Goal: Use online tool/utility: Utilize a website feature to perform a specific function

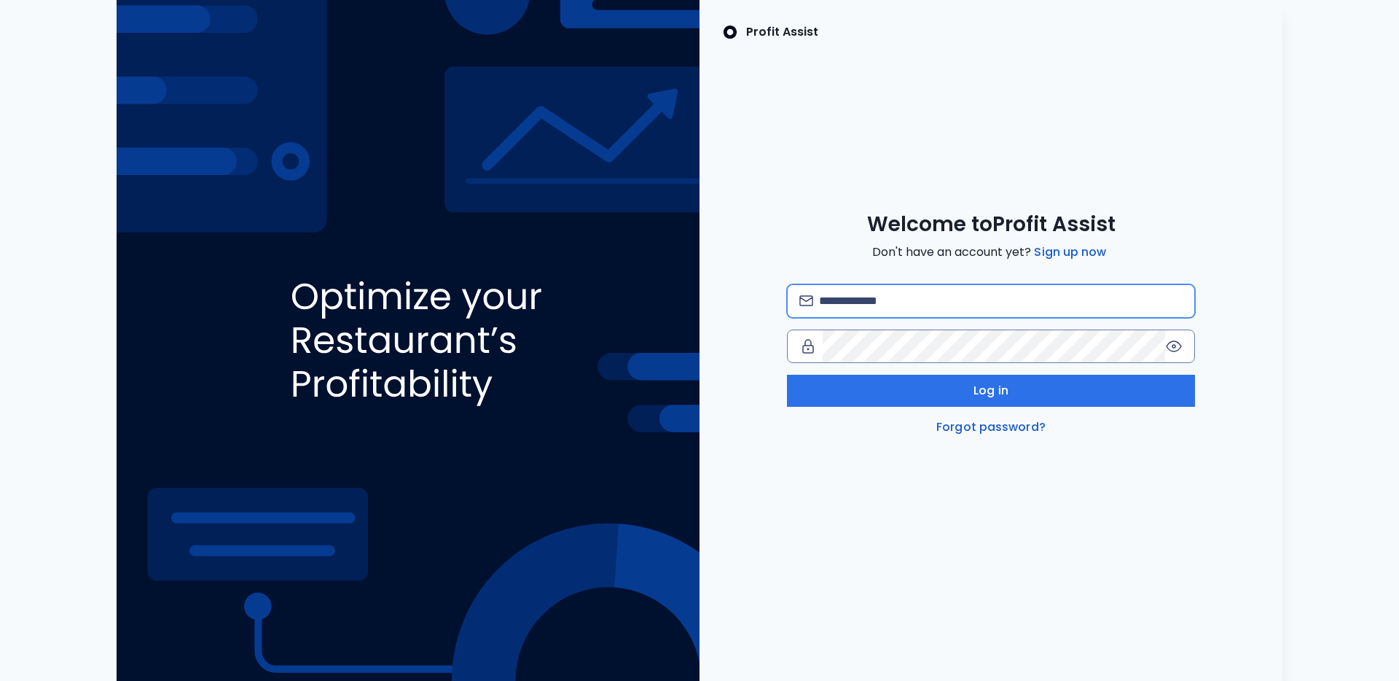
click at [933, 297] on input "email" at bounding box center [1001, 301] width 364 height 32
click at [0, 680] on com-1password-button at bounding box center [0, 681] width 0 height 0
type input "**********"
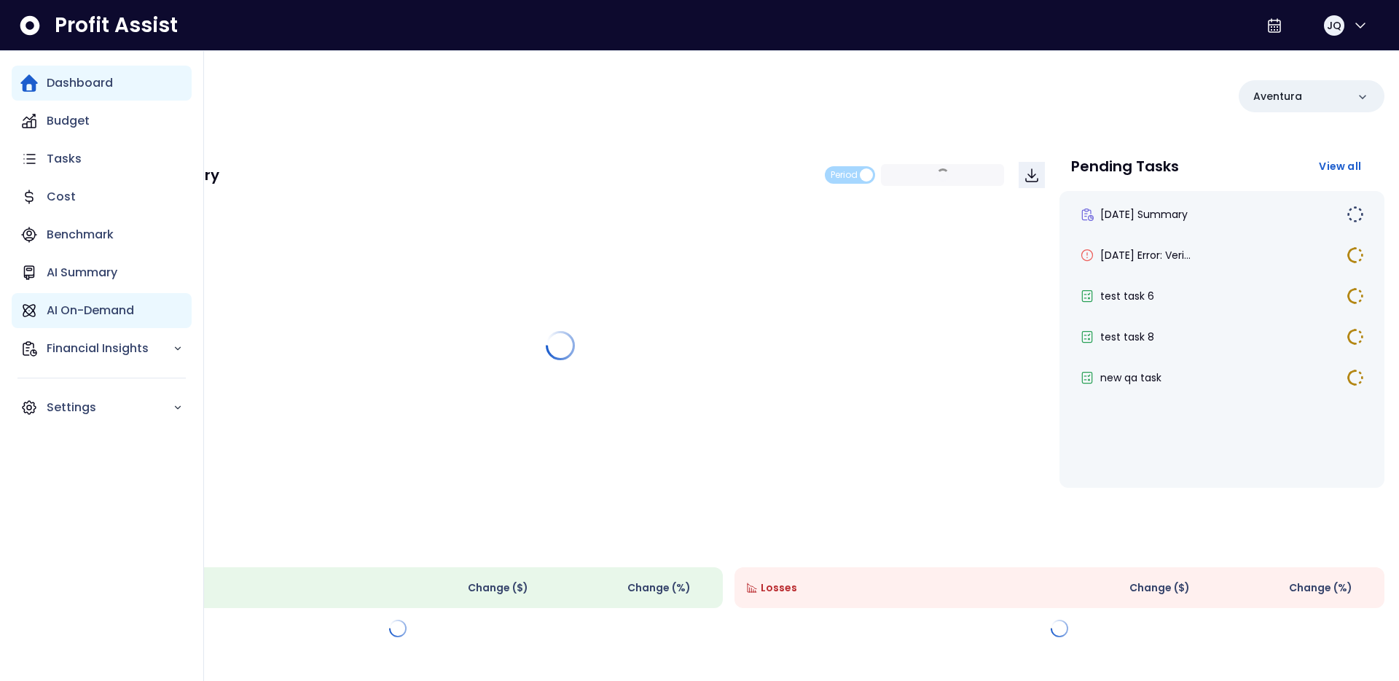
click at [36, 305] on icon "Main navigation" at bounding box center [28, 310] width 17 height 17
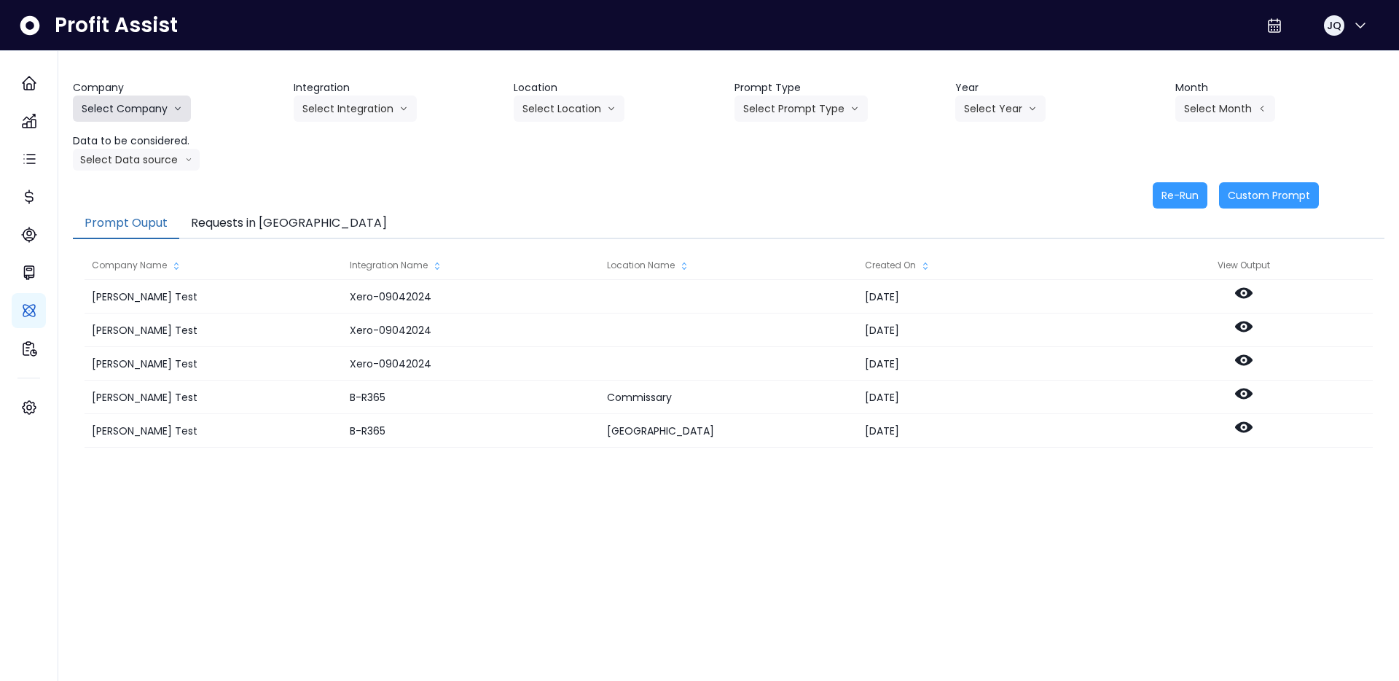
click at [162, 104] on button "Select Company" at bounding box center [132, 108] width 118 height 26
click at [117, 197] on span "SpotOn Demo" at bounding box center [134, 191] width 105 height 15
click at [374, 117] on button "Select Integration" at bounding box center [355, 108] width 123 height 26
click at [372, 150] on li "College" at bounding box center [346, 139] width 104 height 26
click at [557, 91] on header "Location" at bounding box center [618, 87] width 209 height 15
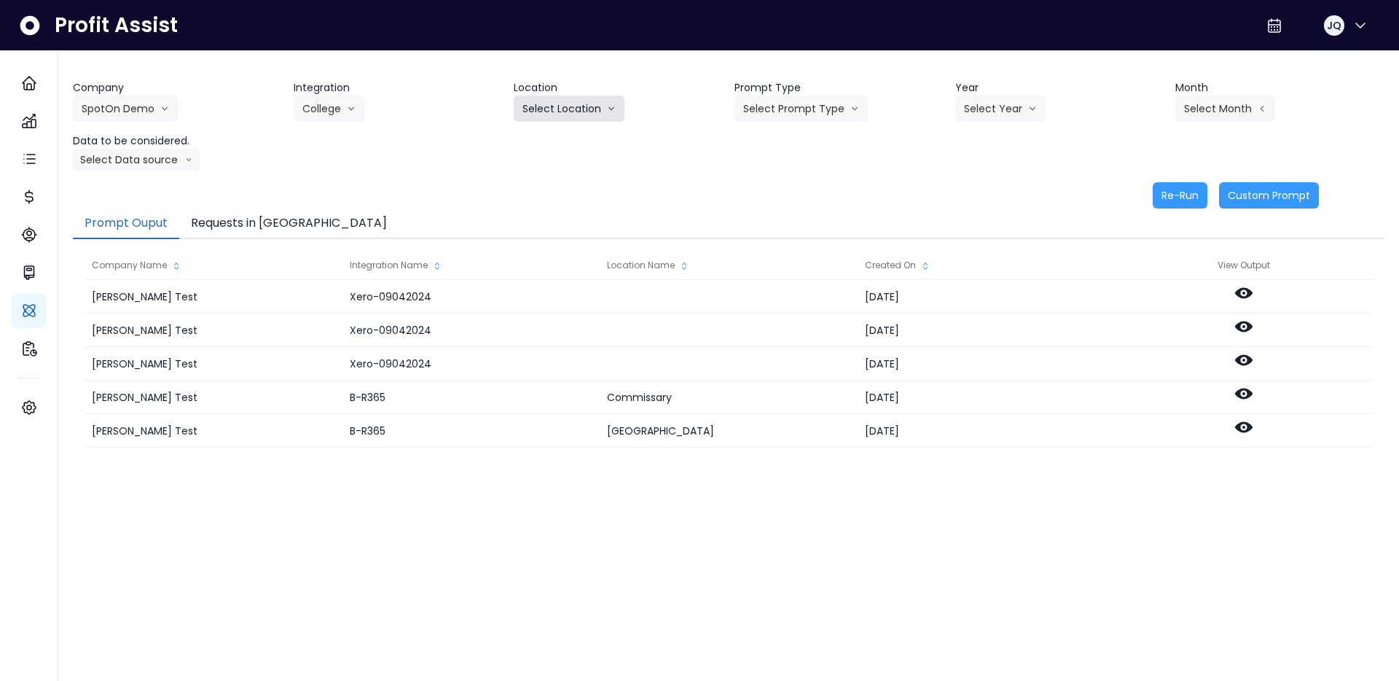
click at [558, 96] on button "Select Location" at bounding box center [569, 108] width 111 height 26
click at [558, 133] on span "All Locations" at bounding box center [551, 139] width 58 height 15
click at [810, 95] on button "Select Prompt Type" at bounding box center [801, 108] width 133 height 26
click at [796, 159] on span "Error Task" at bounding box center [784, 165] width 82 height 15
click at [1021, 94] on header "Year" at bounding box center [1059, 87] width 209 height 15
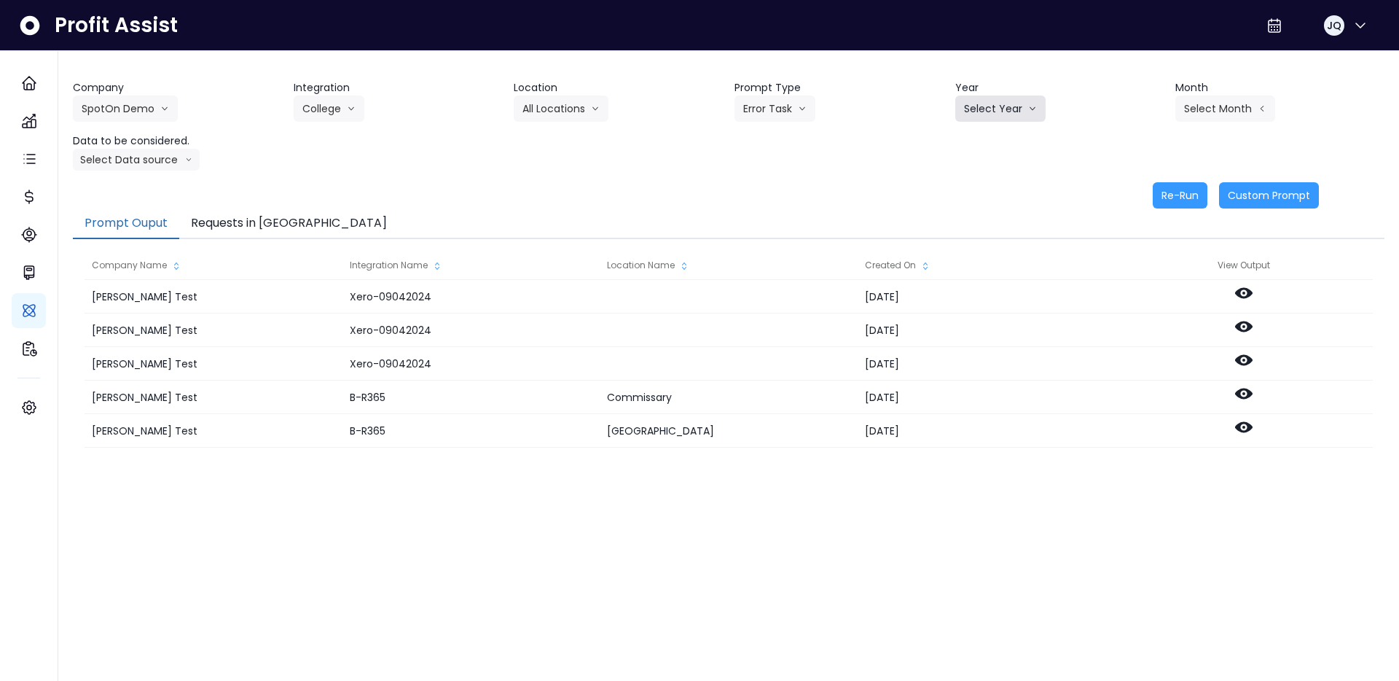
click at [1012, 109] on button "Select Year" at bounding box center [1000, 108] width 90 height 26
click at [984, 186] on span "2025" at bounding box center [975, 191] width 23 height 15
click at [1268, 107] on button "Select Month" at bounding box center [1225, 108] width 100 height 26
click at [1164, 211] on span "May" at bounding box center [1152, 218] width 28 height 15
click at [161, 160] on button "Select Data source" at bounding box center [136, 160] width 127 height 22
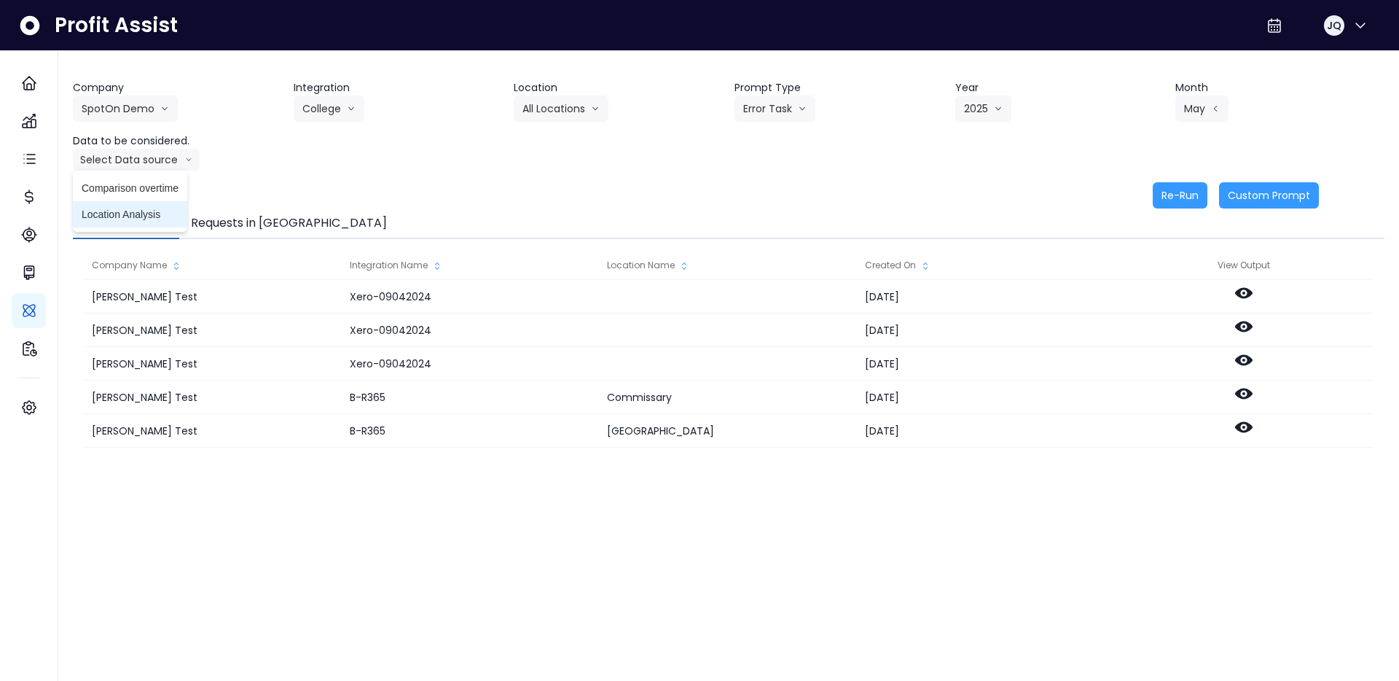
click at [144, 218] on span "Location Analysis" at bounding box center [130, 214] width 97 height 15
click at [454, 189] on div "Re-Run Custom Prompt" at bounding box center [696, 195] width 1246 height 26
click at [1175, 188] on button "Re-Run" at bounding box center [1180, 195] width 55 height 26
click at [254, 211] on button "Requests in [GEOGRAPHIC_DATA]" at bounding box center [288, 223] width 219 height 31
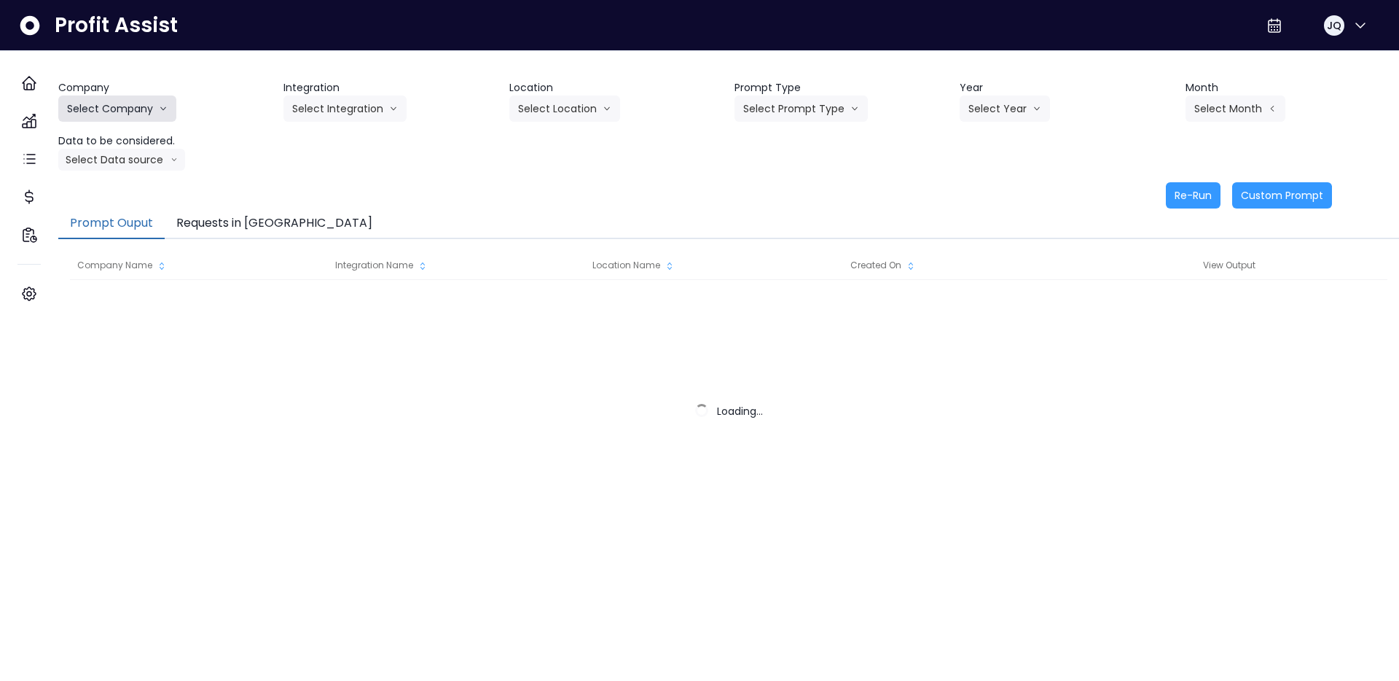
click at [146, 116] on button "Select Company" at bounding box center [117, 108] width 118 height 26
click at [260, 208] on button "Requests in [GEOGRAPHIC_DATA]" at bounding box center [274, 223] width 219 height 31
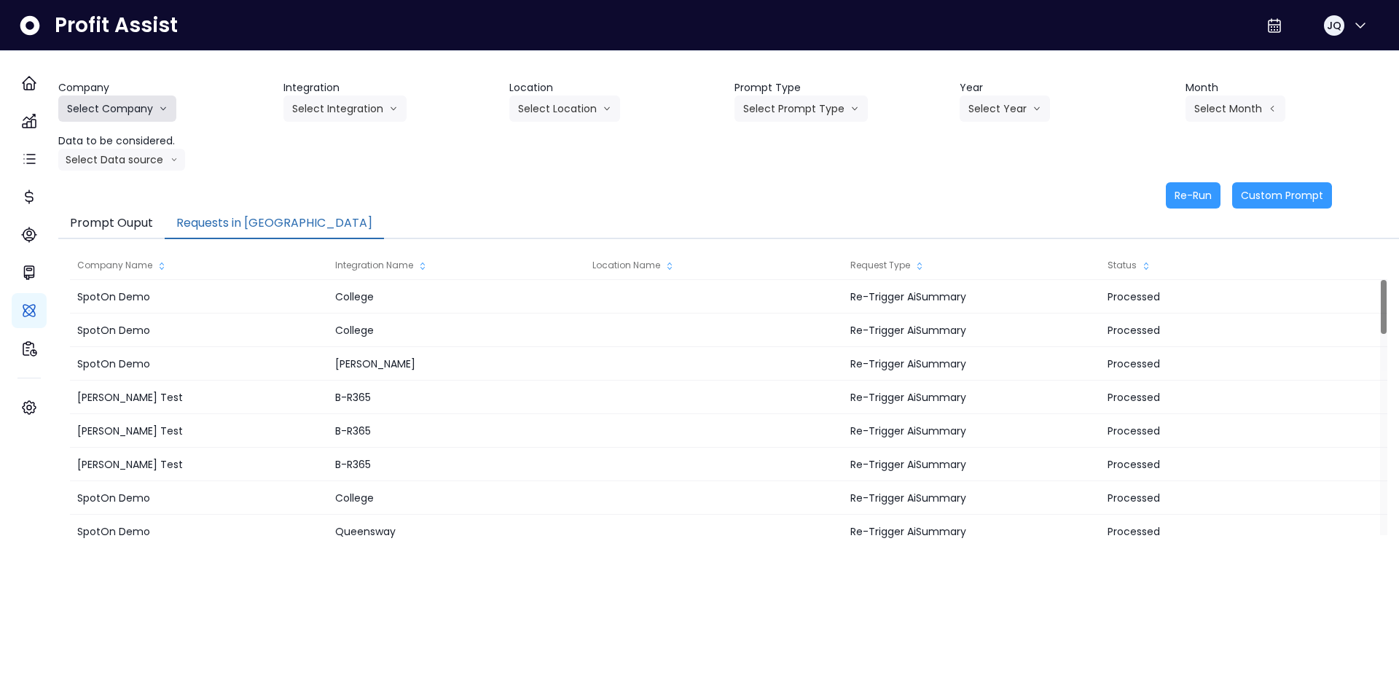
click at [165, 105] on button "Select Company" at bounding box center [117, 108] width 118 height 26
click at [133, 197] on span "SpotOn Demo" at bounding box center [119, 191] width 105 height 15
click at [125, 103] on button "SpotOn Demo" at bounding box center [110, 108] width 105 height 26
click at [128, 200] on li "SpotOn Demo" at bounding box center [119, 192] width 122 height 26
click at [122, 114] on button "SpotOn Demo" at bounding box center [110, 108] width 105 height 26
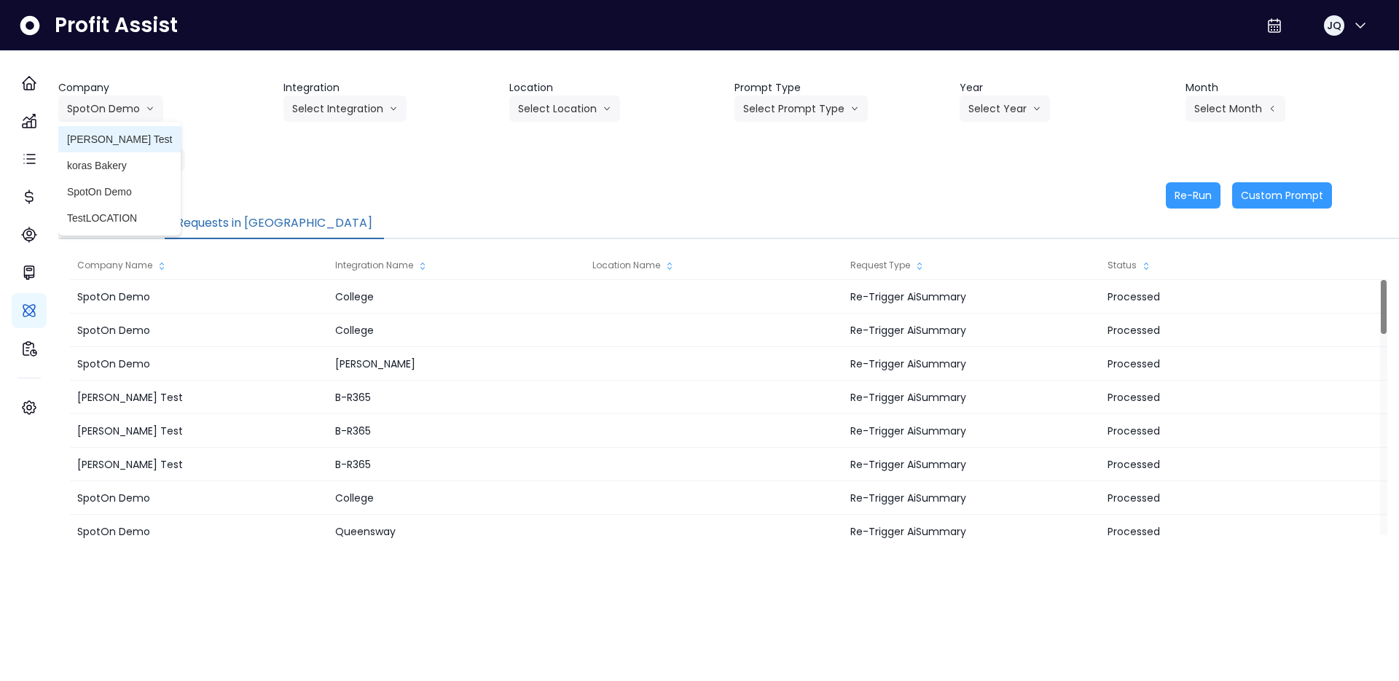
click at [130, 141] on span "[PERSON_NAME] Test" at bounding box center [119, 139] width 105 height 15
click at [350, 106] on button "Select Integration" at bounding box center [344, 108] width 123 height 26
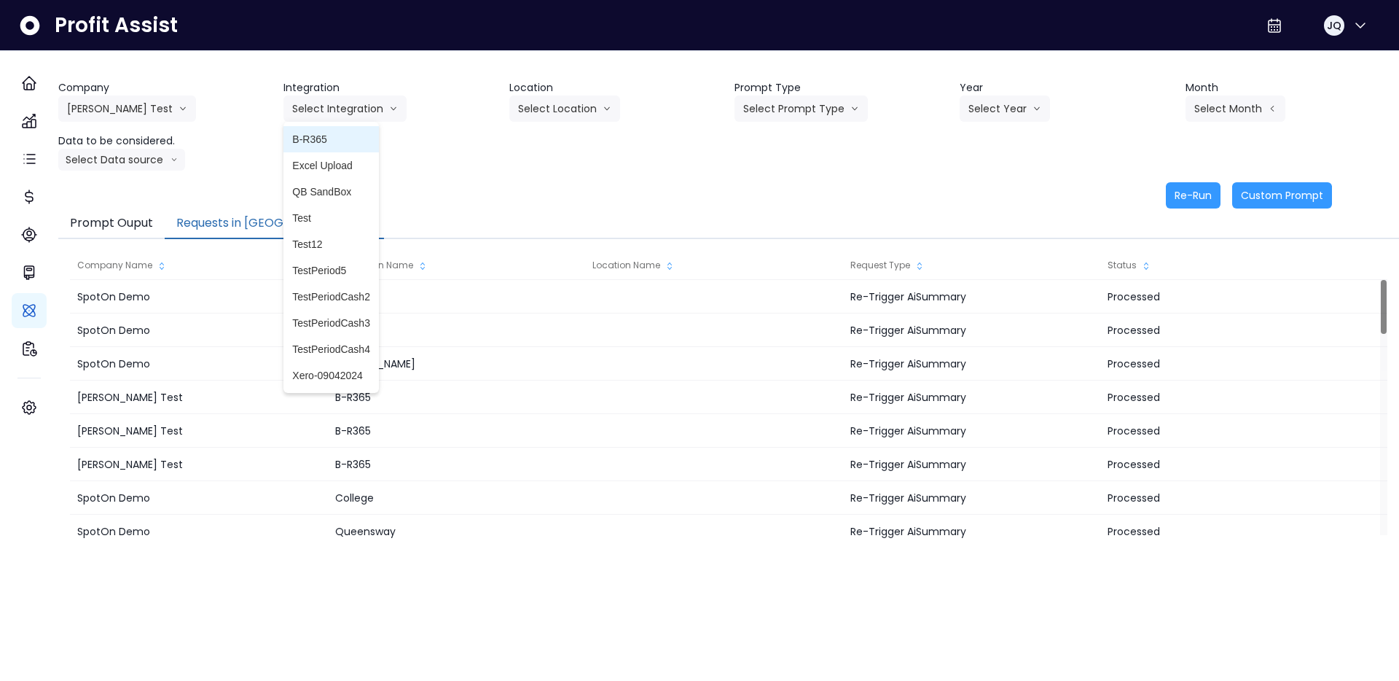
click at [358, 143] on span "B-R365" at bounding box center [331, 139] width 78 height 15
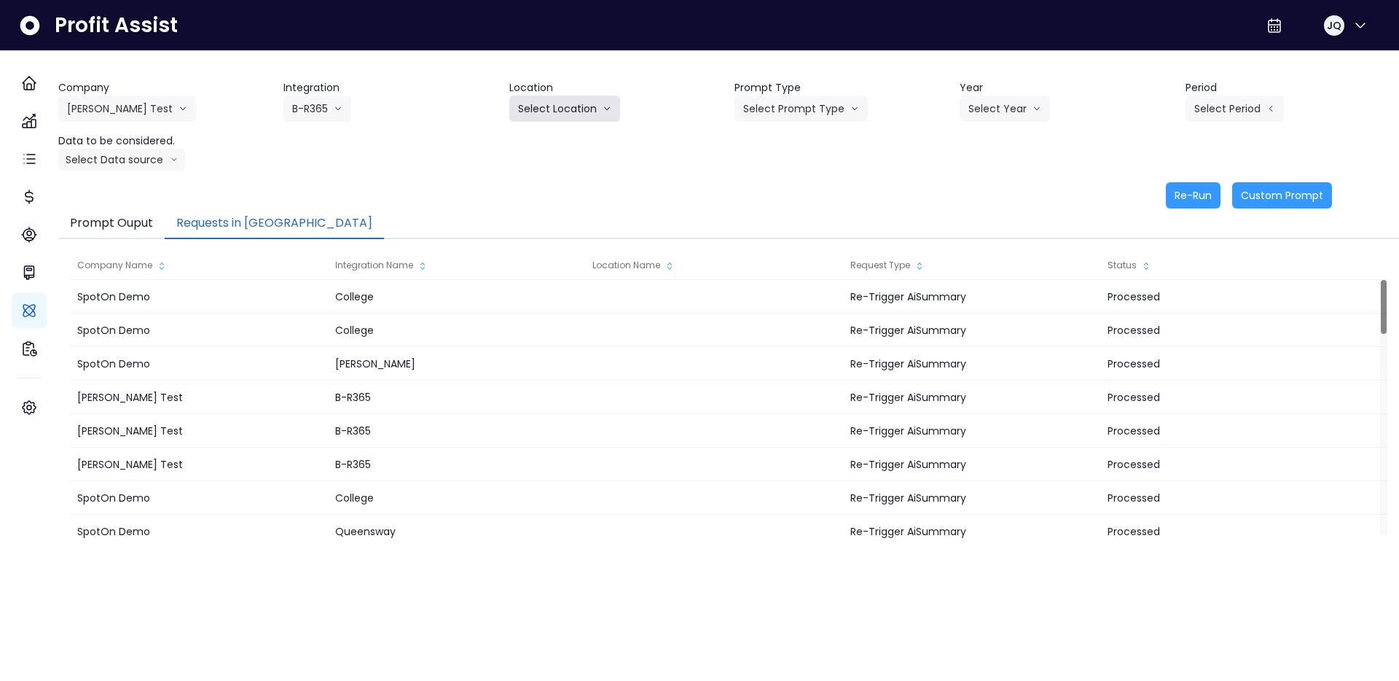
click at [548, 109] on button "Select Location" at bounding box center [564, 108] width 111 height 26
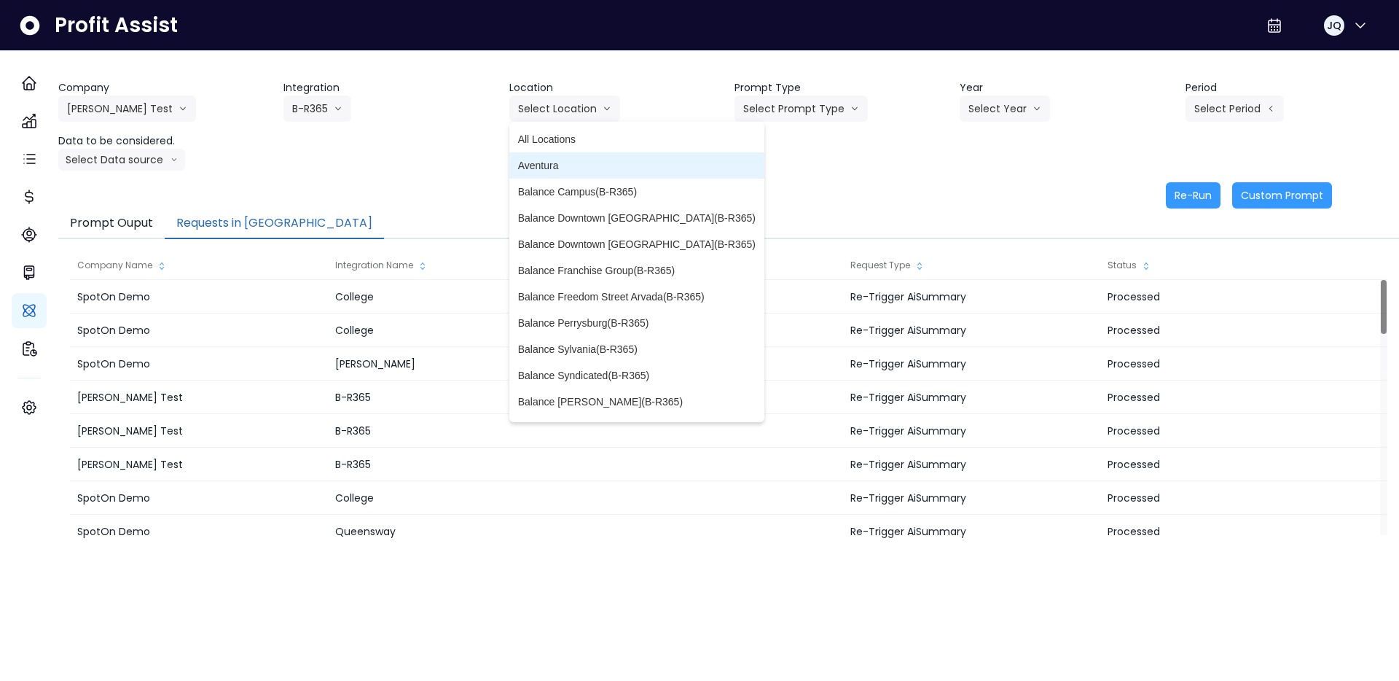
click at [579, 140] on span "All Locations" at bounding box center [637, 139] width 238 height 15
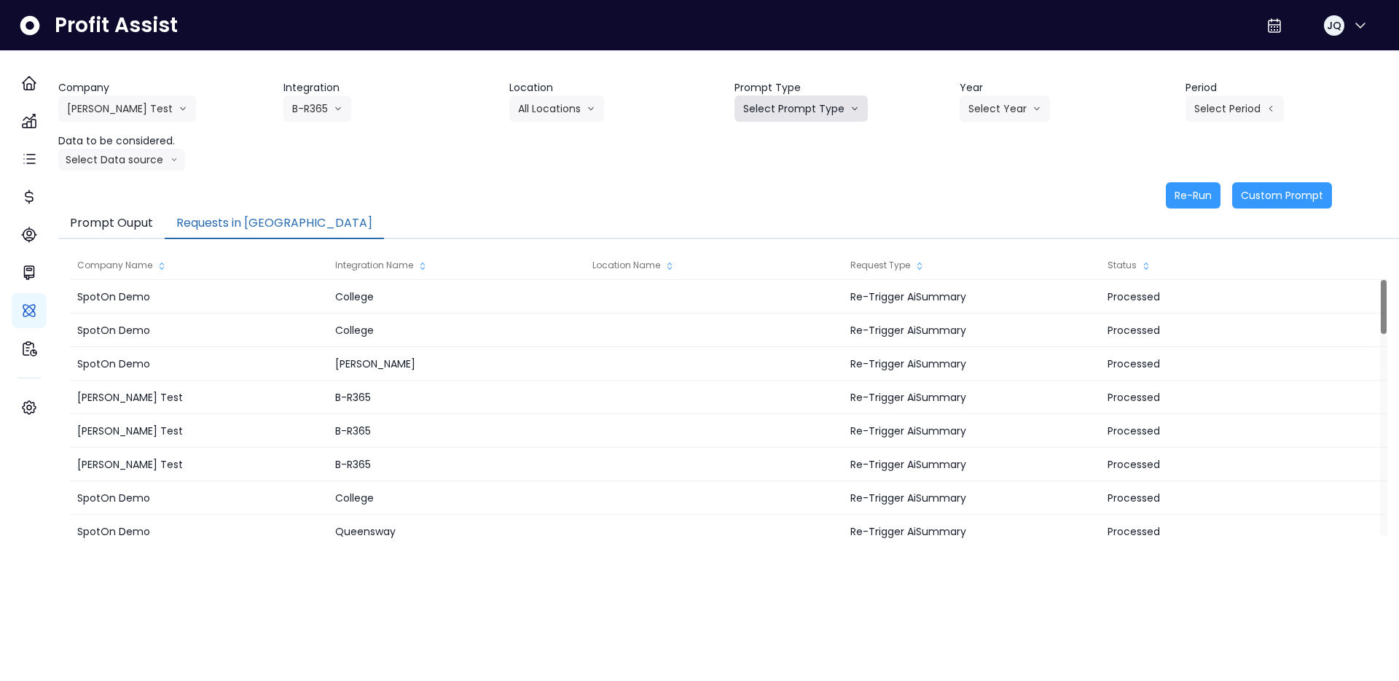
click at [791, 113] on button "Select Prompt Type" at bounding box center [801, 108] width 133 height 26
click at [822, 151] on li "Monthly Summary" at bounding box center [785, 139] width 100 height 26
click at [1017, 100] on button "Select Year" at bounding box center [1005, 108] width 90 height 26
click at [992, 189] on li "2025" at bounding box center [980, 192] width 40 height 26
click at [1265, 95] on button "Select Period" at bounding box center [1235, 108] width 98 height 26
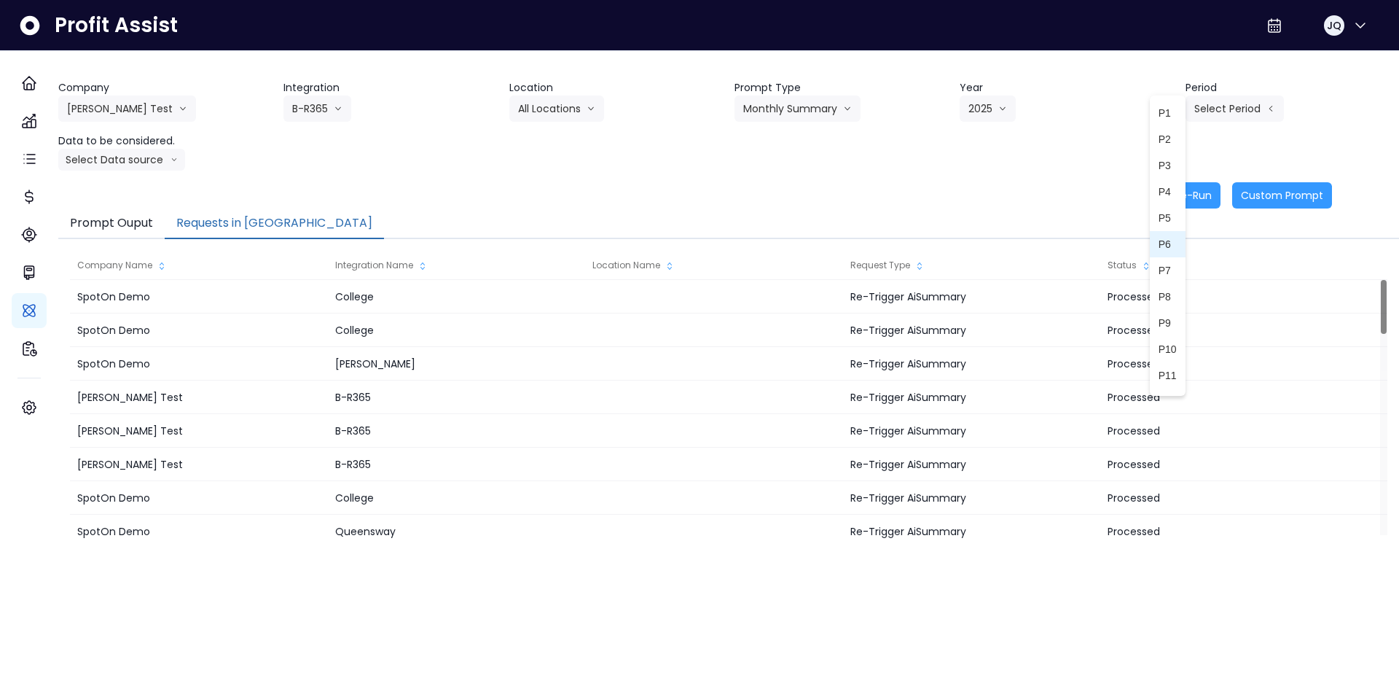
click at [1169, 242] on li "P6" at bounding box center [1168, 244] width 36 height 26
click at [141, 158] on button "Select Data source" at bounding box center [121, 160] width 127 height 22
click at [164, 194] on span "Comparison overtime" at bounding box center [115, 188] width 97 height 15
click at [479, 162] on div "Company Hardik Test Hardik Test koras Bakery SpotOn Demo TestLOCATION Integrati…" at bounding box center [728, 125] width 1341 height 90
click at [1192, 194] on button "Re-Run" at bounding box center [1193, 195] width 55 height 26
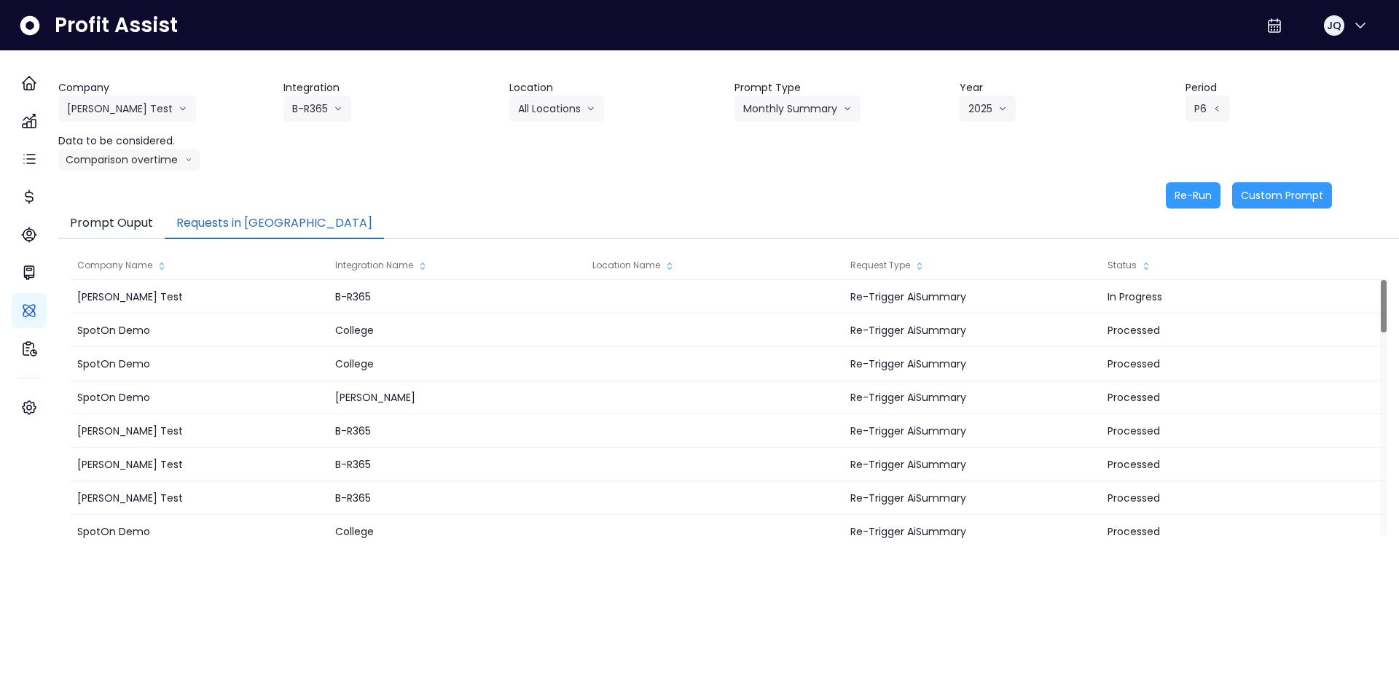
click at [819, 211] on div "Prompt Ouput Requests in Queue" at bounding box center [728, 223] width 1341 height 31
click at [126, 106] on button "[PERSON_NAME] Test" at bounding box center [127, 108] width 138 height 26
click at [138, 192] on span "SpotOn Demo" at bounding box center [119, 191] width 105 height 15
click at [359, 114] on button "Select Integration" at bounding box center [344, 108] width 123 height 26
click at [356, 216] on span "Queensway" at bounding box center [335, 218] width 87 height 15
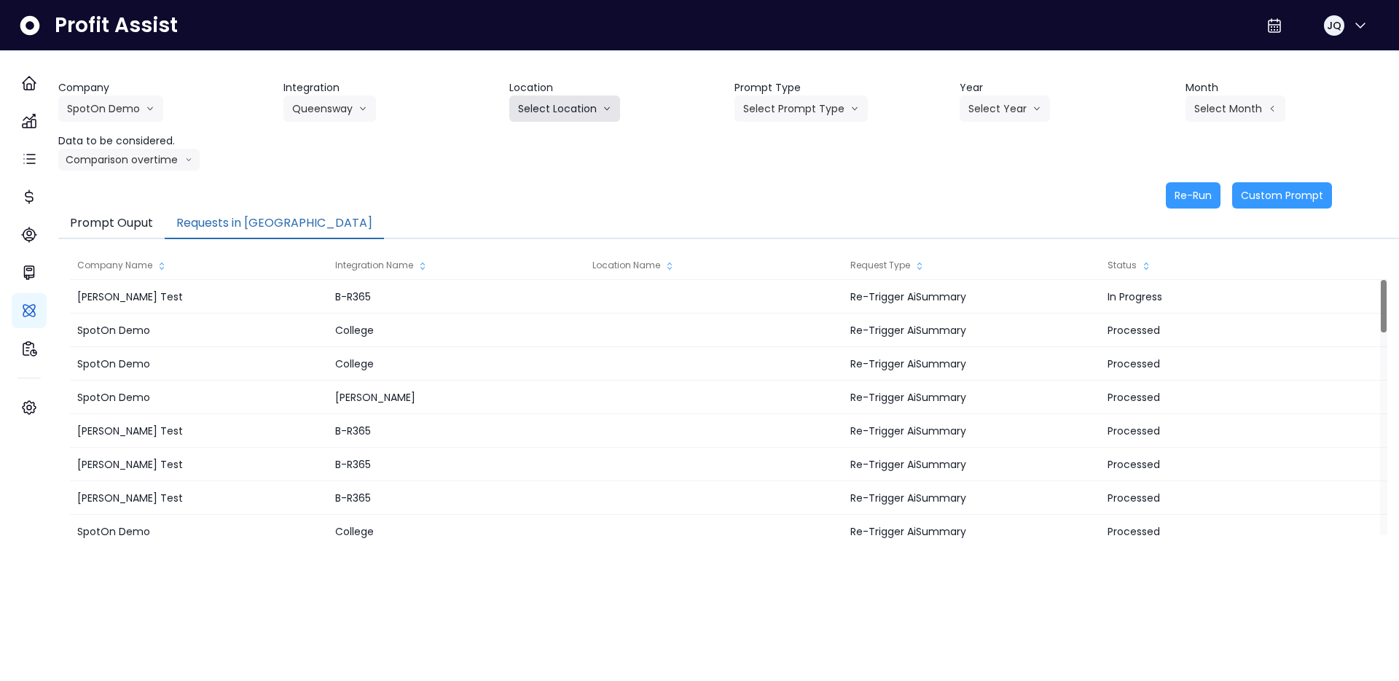
click at [601, 98] on button "Select Location" at bounding box center [564, 108] width 111 height 26
click at [584, 143] on li "All Locations" at bounding box center [546, 139] width 75 height 26
click at [799, 107] on button "Select Prompt Type" at bounding box center [801, 108] width 133 height 26
click at [837, 142] on div "Company SpotOn Demo Hardik Test koras Bakery SpotOn Demo TestLOCATION Integrati…" at bounding box center [728, 125] width 1341 height 90
click at [817, 109] on button "Select Prompt Type" at bounding box center [801, 108] width 133 height 26
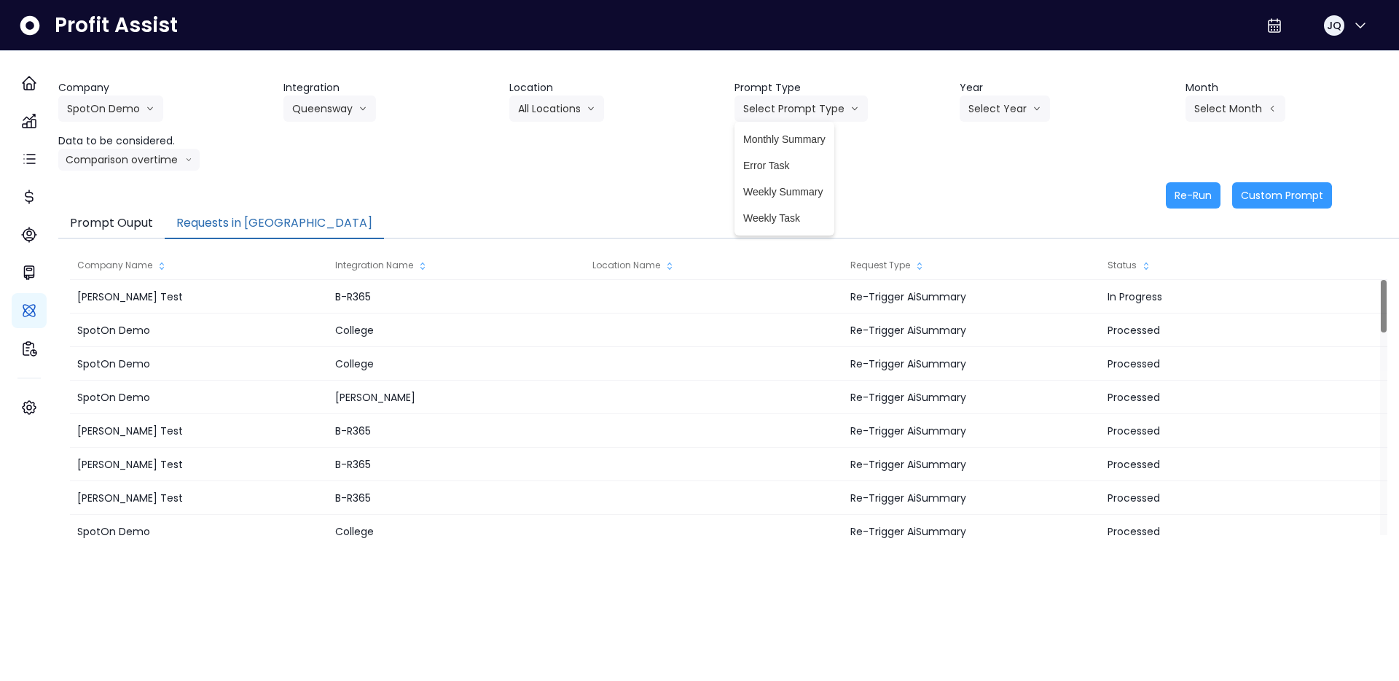
click at [807, 142] on span "Monthly Summary" at bounding box center [784, 139] width 82 height 15
click at [991, 113] on button "Select Year" at bounding box center [1005, 108] width 90 height 26
click at [996, 189] on li "2025" at bounding box center [980, 192] width 40 height 26
click at [1230, 93] on header "Month" at bounding box center [1293, 87] width 214 height 15
click at [1228, 115] on button "Select Month" at bounding box center [1236, 108] width 100 height 26
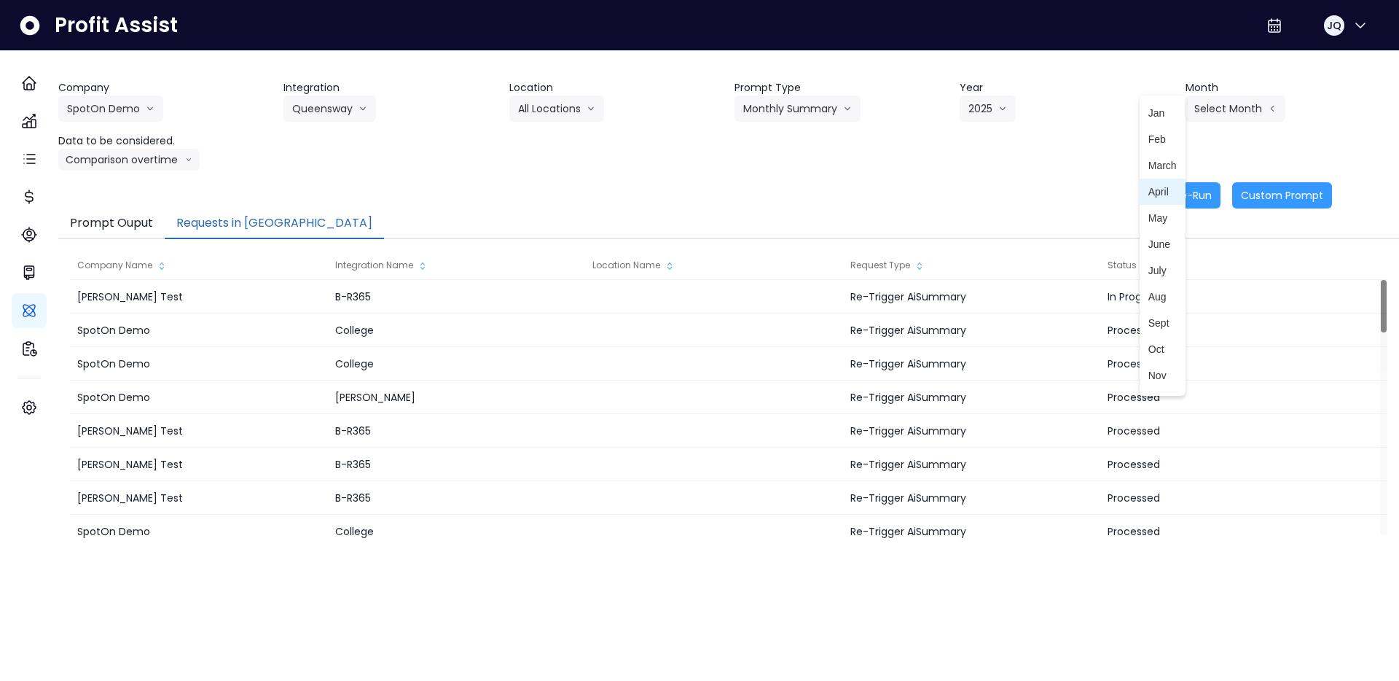
click at [1154, 187] on span "April" at bounding box center [1162, 191] width 28 height 15
click at [155, 146] on header "Data to be considered." at bounding box center [165, 140] width 214 height 15
click at [153, 157] on button "Comparison overtime" at bounding box center [128, 160] width 141 height 22
click at [395, 172] on div "Company SpotOn Demo Hardik Test koras Bakery SpotOn Demo TestLOCATION Integrati…" at bounding box center [728, 144] width 1341 height 128
click at [1178, 203] on button "Re-Run" at bounding box center [1193, 195] width 55 height 26
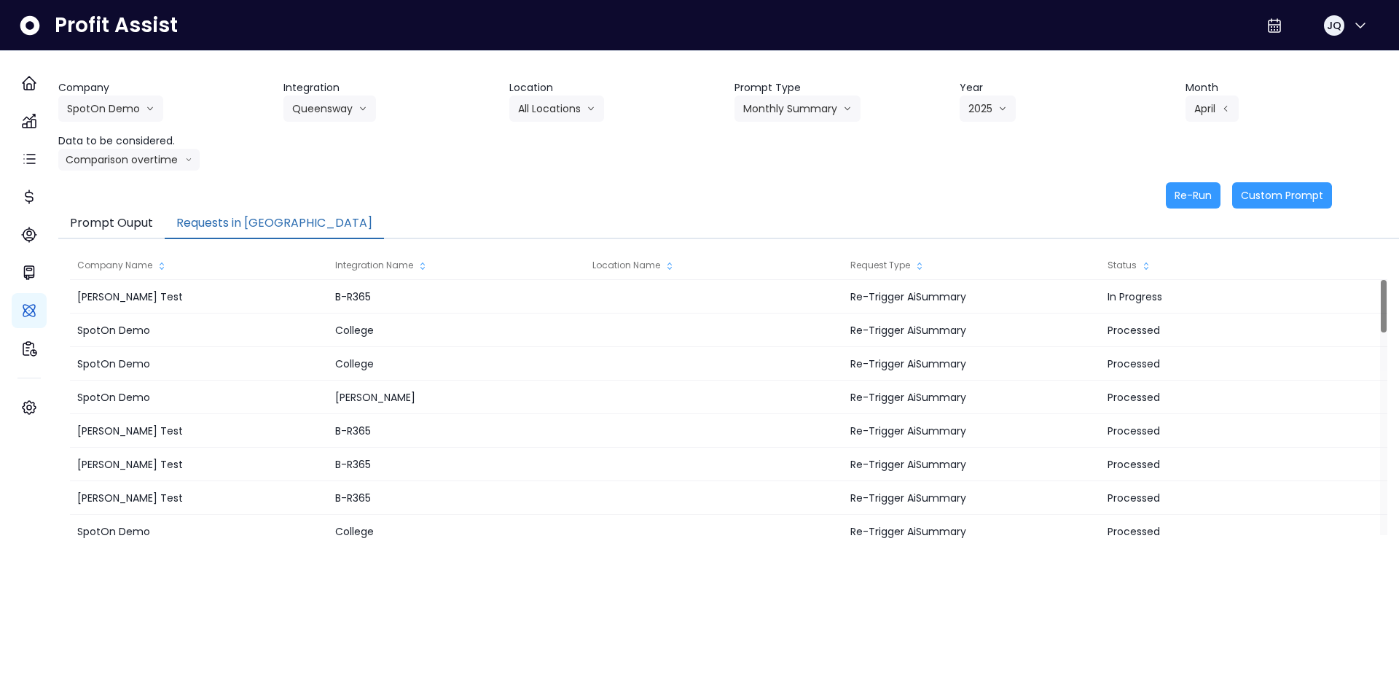
click at [1027, 199] on div "Re-Run Custom Prompt" at bounding box center [695, 195] width 1274 height 26
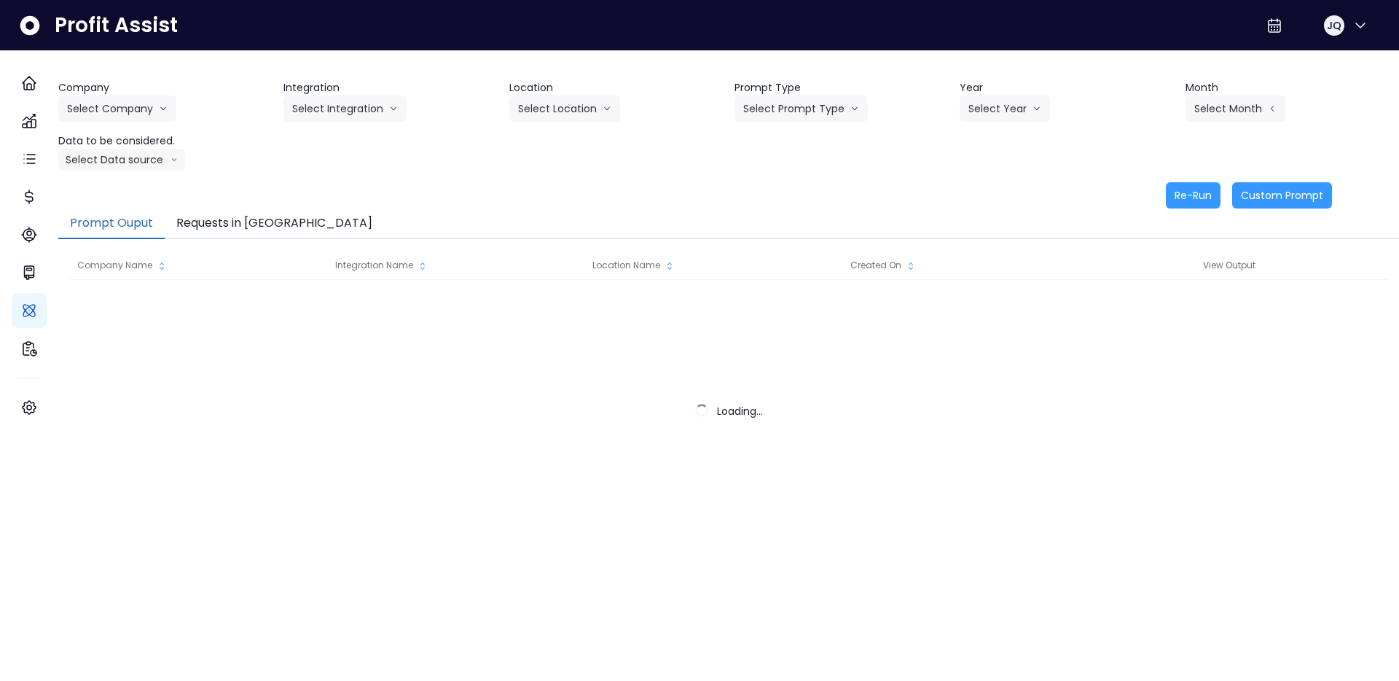
click at [232, 208] on button "Requests in [GEOGRAPHIC_DATA]" at bounding box center [274, 223] width 219 height 31
click at [245, 216] on button "Requests in [GEOGRAPHIC_DATA]" at bounding box center [274, 223] width 219 height 31
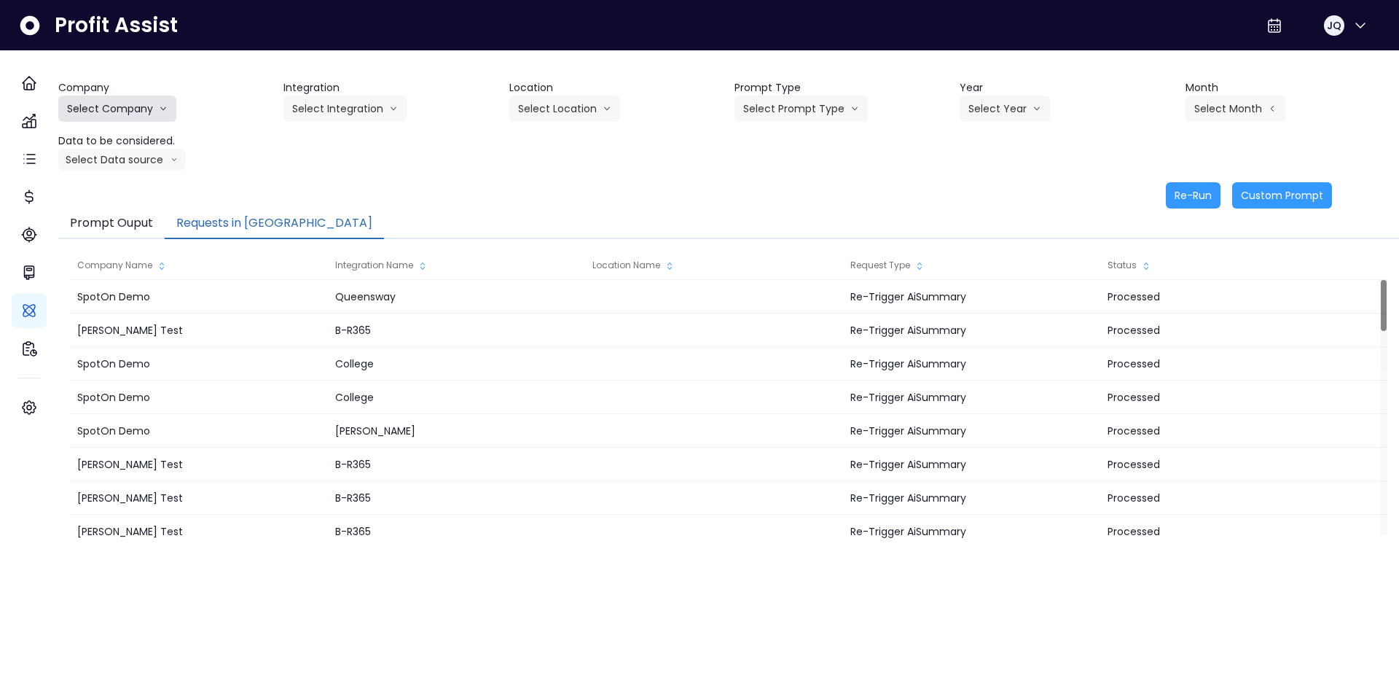
click at [155, 105] on button "Select Company" at bounding box center [117, 108] width 118 height 26
click at [105, 144] on span "[PERSON_NAME] Test" at bounding box center [119, 139] width 105 height 15
click at [348, 99] on button "Select Integration" at bounding box center [344, 108] width 123 height 26
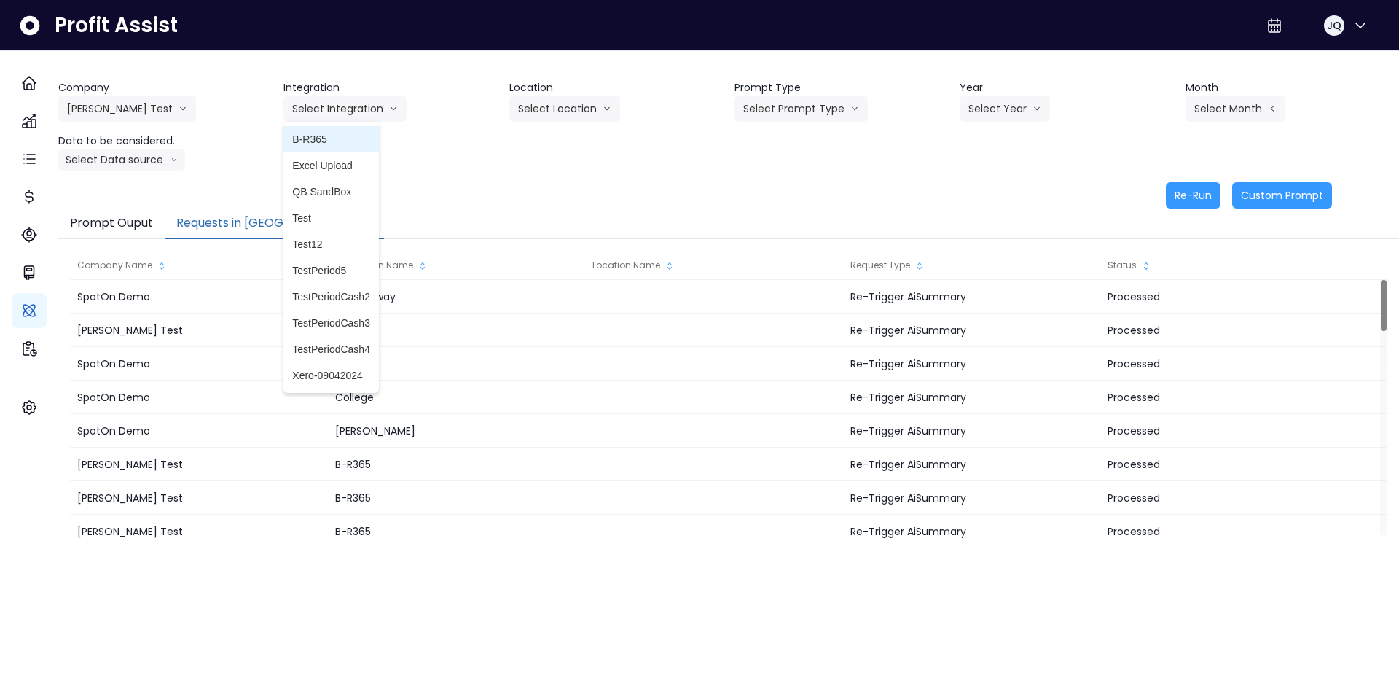
click at [359, 142] on span "B-R365" at bounding box center [331, 139] width 78 height 15
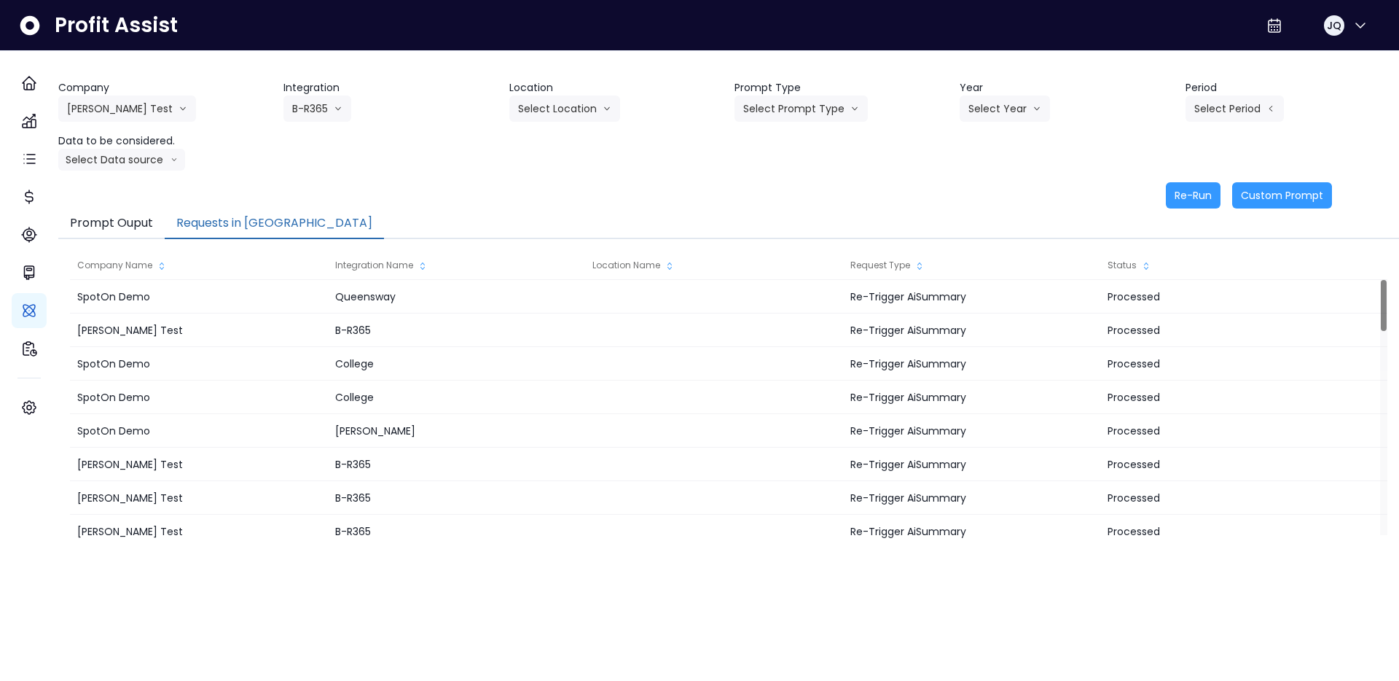
click at [619, 85] on header "Location" at bounding box center [616, 87] width 214 height 15
click at [588, 99] on button "Select Location" at bounding box center [564, 108] width 111 height 26
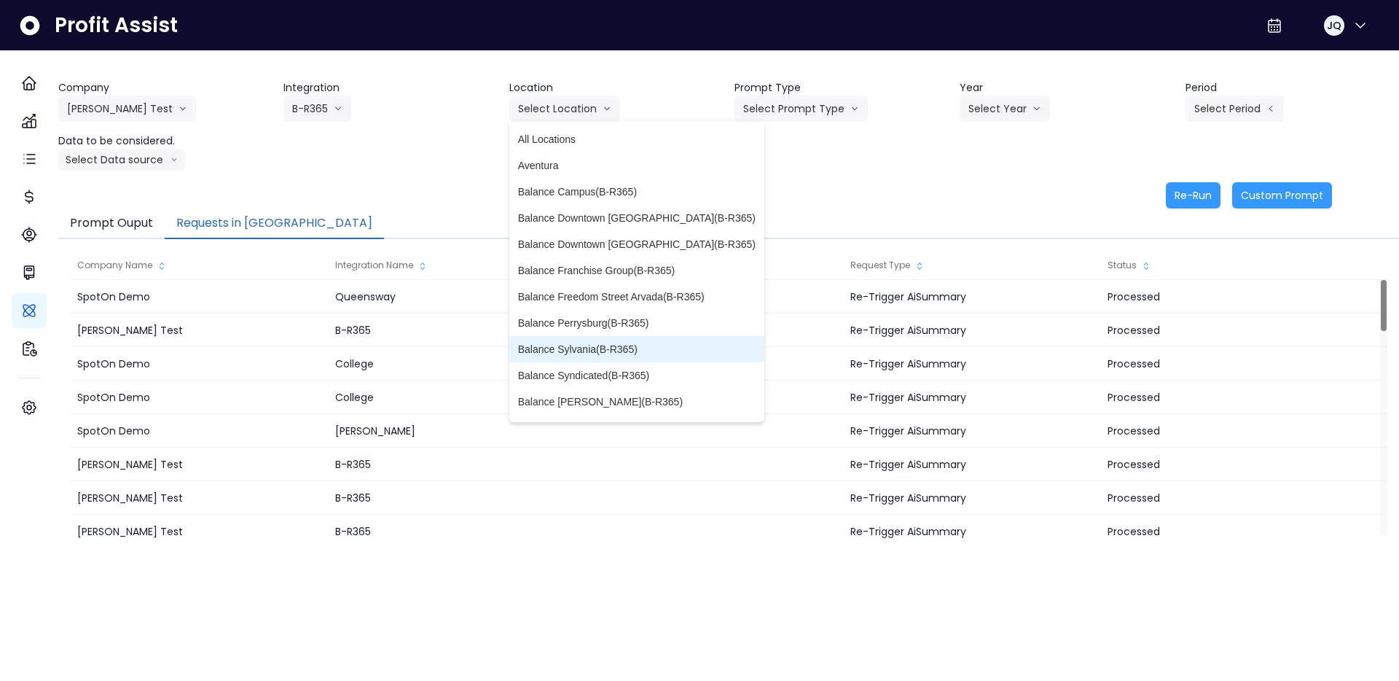
click at [618, 349] on span "Balance Sylvania(B-R365)" at bounding box center [637, 349] width 238 height 15
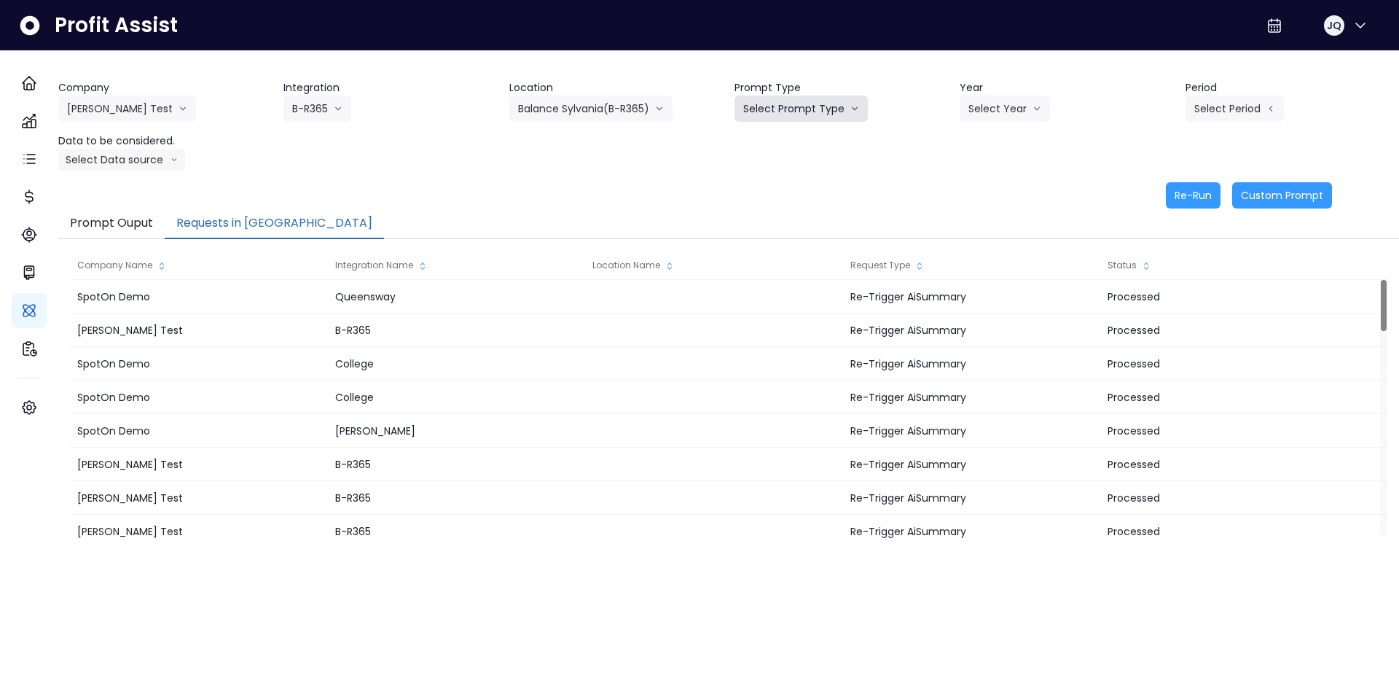
click at [814, 104] on button "Select Prompt Type" at bounding box center [801, 108] width 133 height 26
click at [807, 155] on li "Error Task" at bounding box center [785, 165] width 100 height 26
click at [996, 103] on button "Select Year" at bounding box center [1005, 108] width 90 height 26
click at [990, 197] on li "2025" at bounding box center [980, 192] width 40 height 26
click at [1215, 95] on button "Select Period" at bounding box center [1235, 108] width 98 height 26
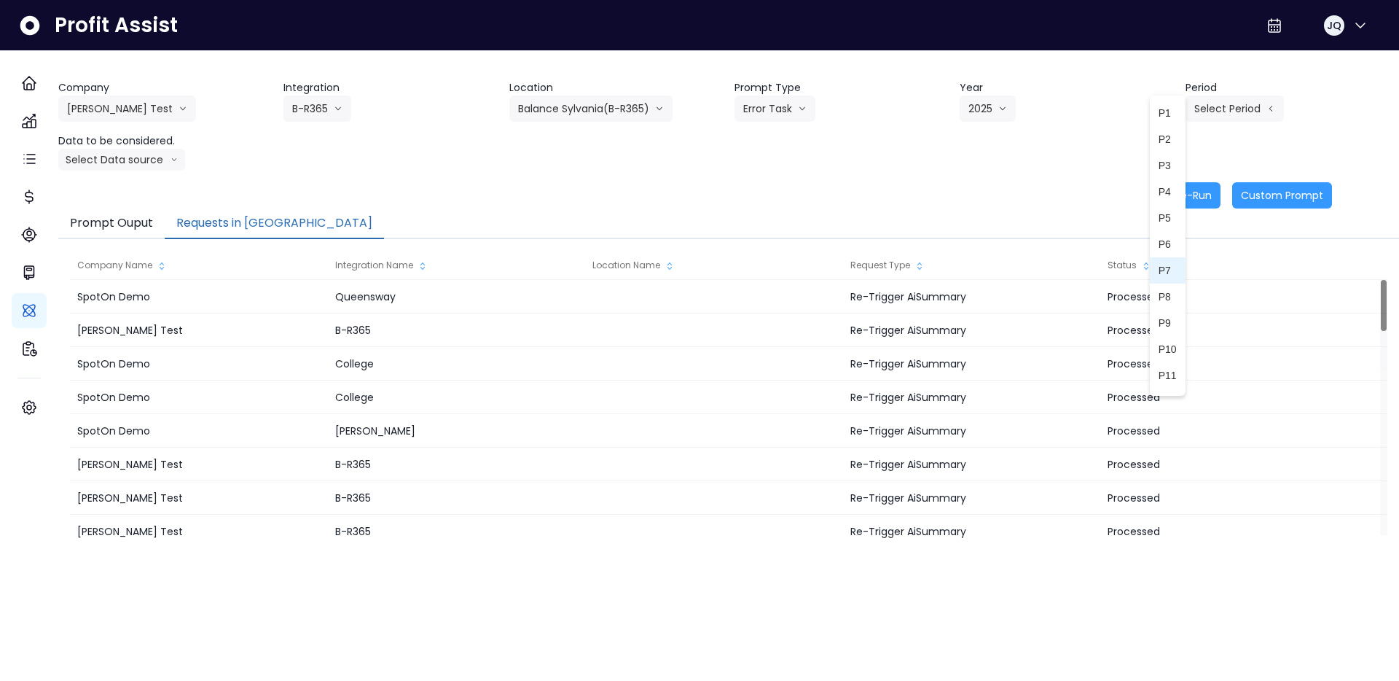
click at [1165, 273] on span "P7" at bounding box center [1168, 270] width 18 height 15
click at [150, 160] on button "Select Data source" at bounding box center [121, 160] width 127 height 22
click at [149, 191] on span "Comparison overtime" at bounding box center [115, 188] width 97 height 15
click at [1170, 203] on button "Re-Run" at bounding box center [1193, 195] width 55 height 26
click at [132, 117] on button "[PERSON_NAME] Test" at bounding box center [127, 108] width 138 height 26
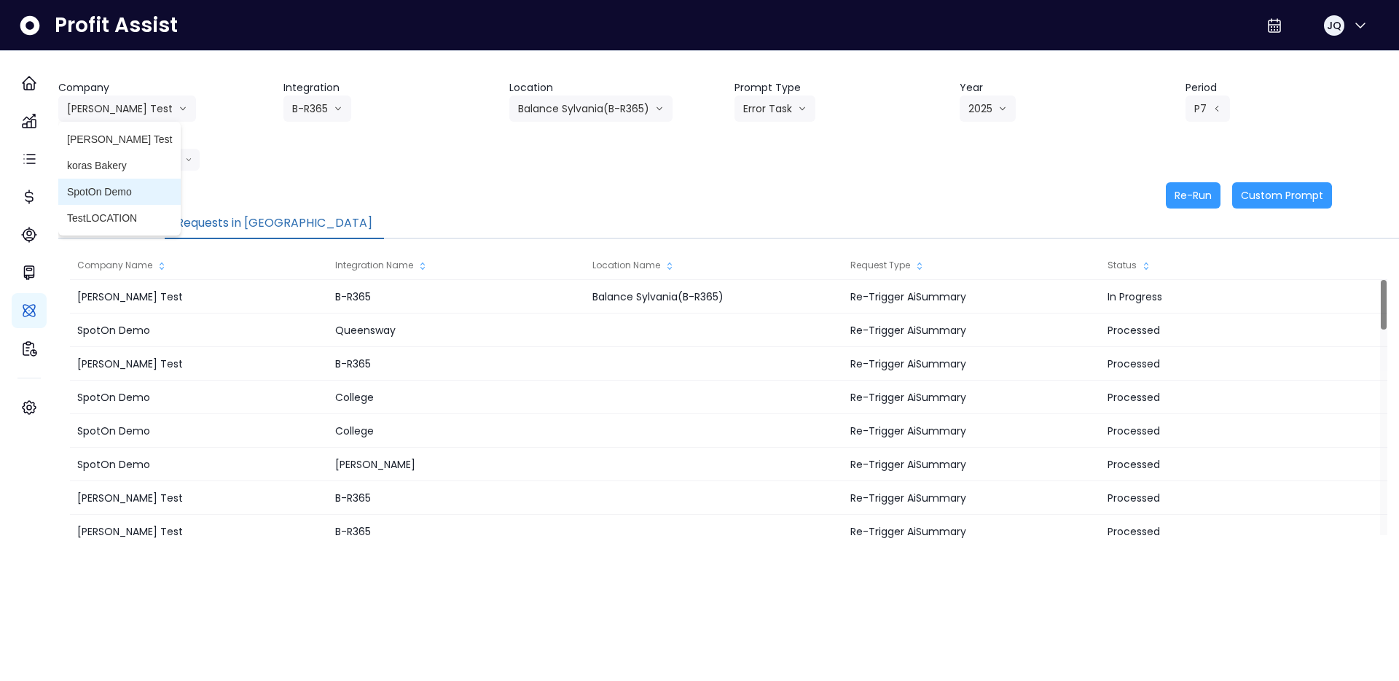
click at [137, 196] on span "SpotOn Demo" at bounding box center [119, 191] width 105 height 15
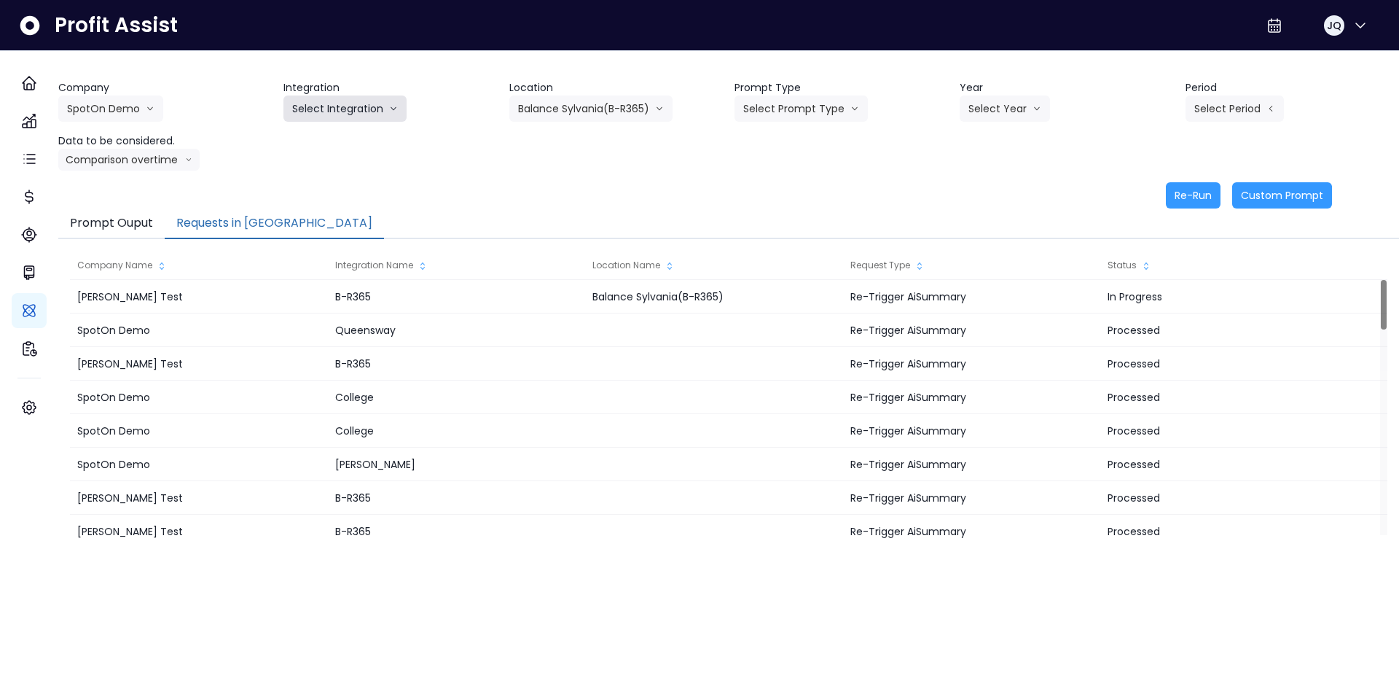
click at [381, 108] on button "Select Integration" at bounding box center [344, 108] width 123 height 26
click at [388, 186] on li "Eglinton" at bounding box center [335, 192] width 104 height 26
click at [829, 107] on button "Select Prompt Type" at bounding box center [801, 108] width 133 height 26
click at [821, 138] on span "Monthly Summary" at bounding box center [784, 139] width 82 height 15
click at [1019, 107] on button "Select Year" at bounding box center [1005, 108] width 90 height 26
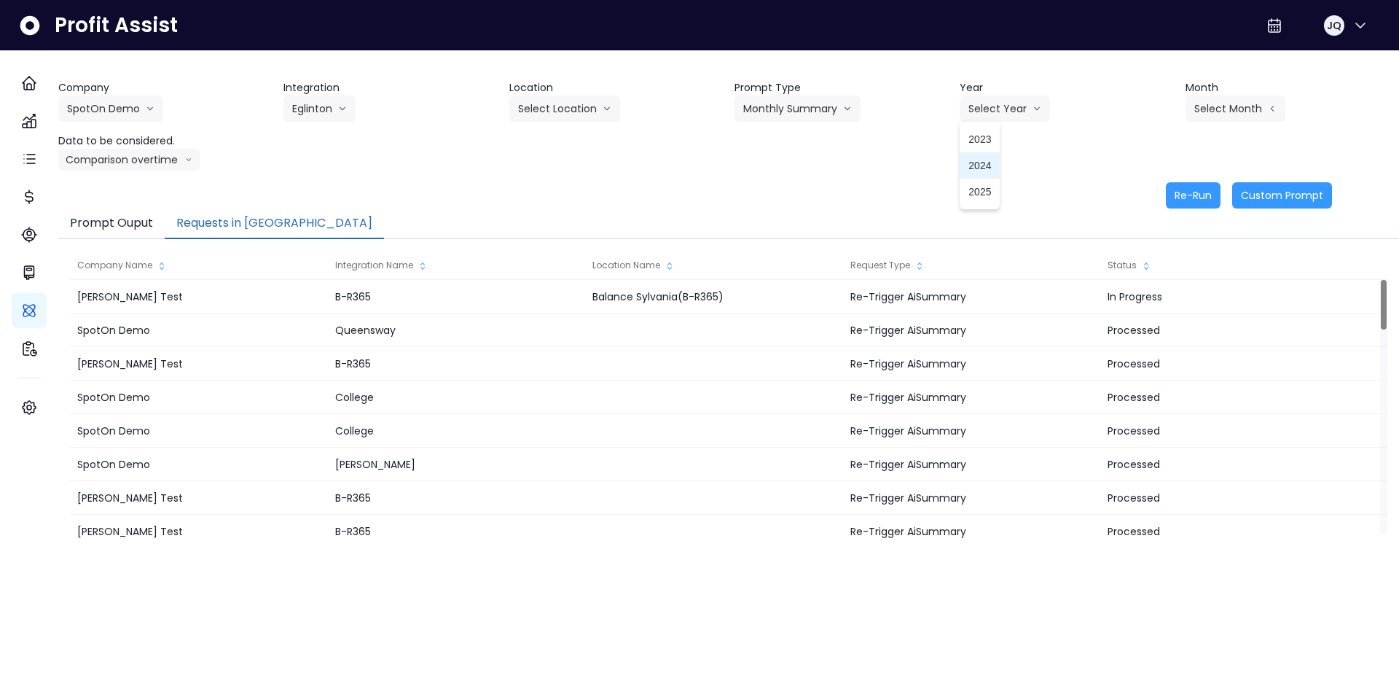
click at [979, 191] on span "2025" at bounding box center [979, 191] width 23 height 15
click at [1237, 91] on header "Month" at bounding box center [1293, 87] width 214 height 15
click at [1235, 103] on button "Select Month" at bounding box center [1236, 108] width 100 height 26
click at [1166, 169] on span "March" at bounding box center [1162, 165] width 28 height 15
click at [107, 161] on button "Comparison overtime" at bounding box center [128, 160] width 141 height 22
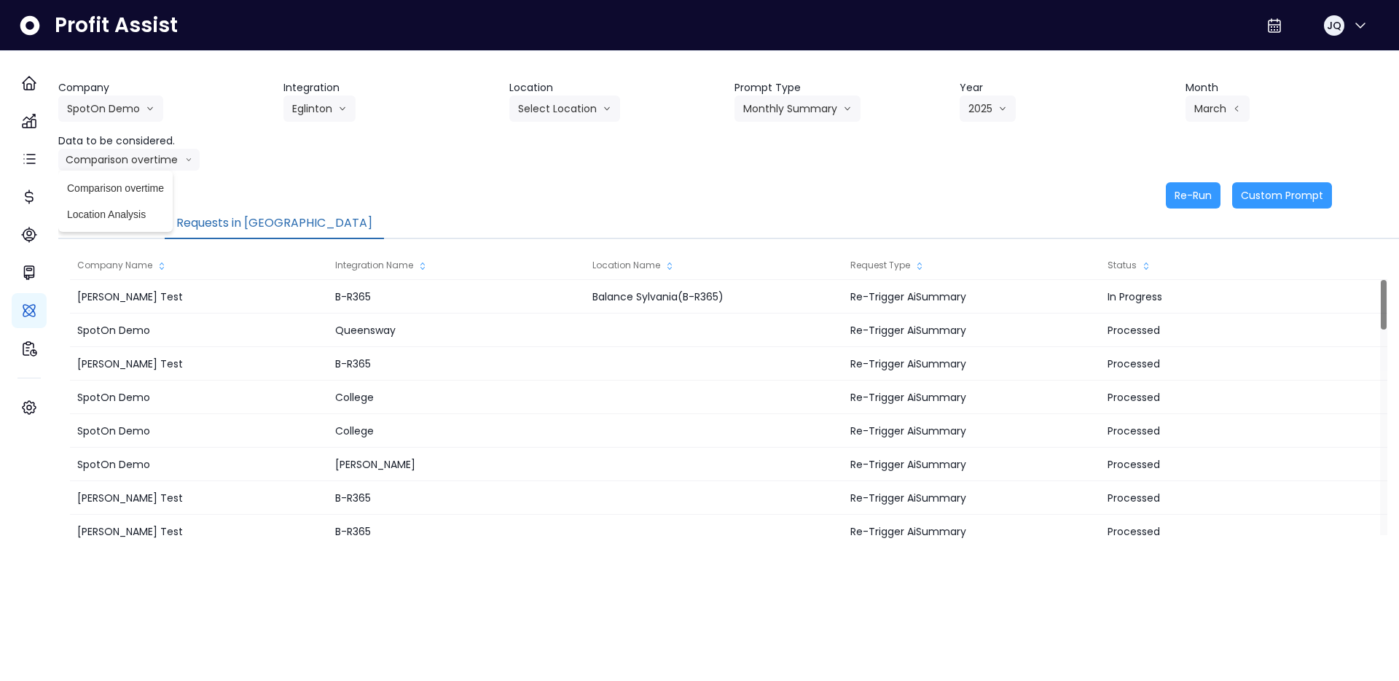
click at [428, 146] on div "Company SpotOn Demo Hardik Test koras Bakery SpotOn Demo TestLOCATION Integrati…" at bounding box center [728, 125] width 1341 height 90
click at [1172, 197] on button "Re-Run" at bounding box center [1193, 195] width 55 height 26
click at [764, 176] on div "Company SpotOn Demo Hardik Test koras Bakery SpotOn Demo TestLOCATION Integrati…" at bounding box center [728, 144] width 1341 height 128
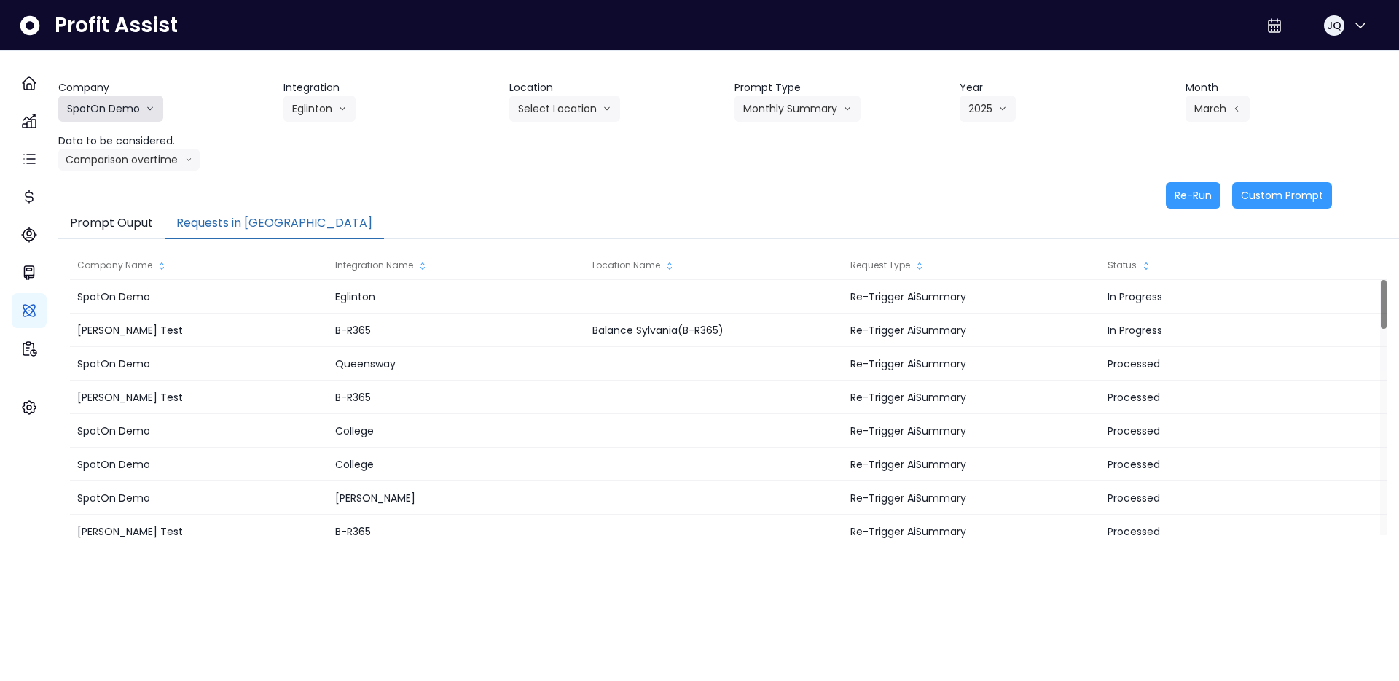
click at [137, 109] on button "SpotOn Demo" at bounding box center [110, 108] width 105 height 26
click at [138, 137] on span "[PERSON_NAME] Test" at bounding box center [119, 139] width 105 height 15
click at [361, 110] on button "Select Integration" at bounding box center [344, 108] width 123 height 26
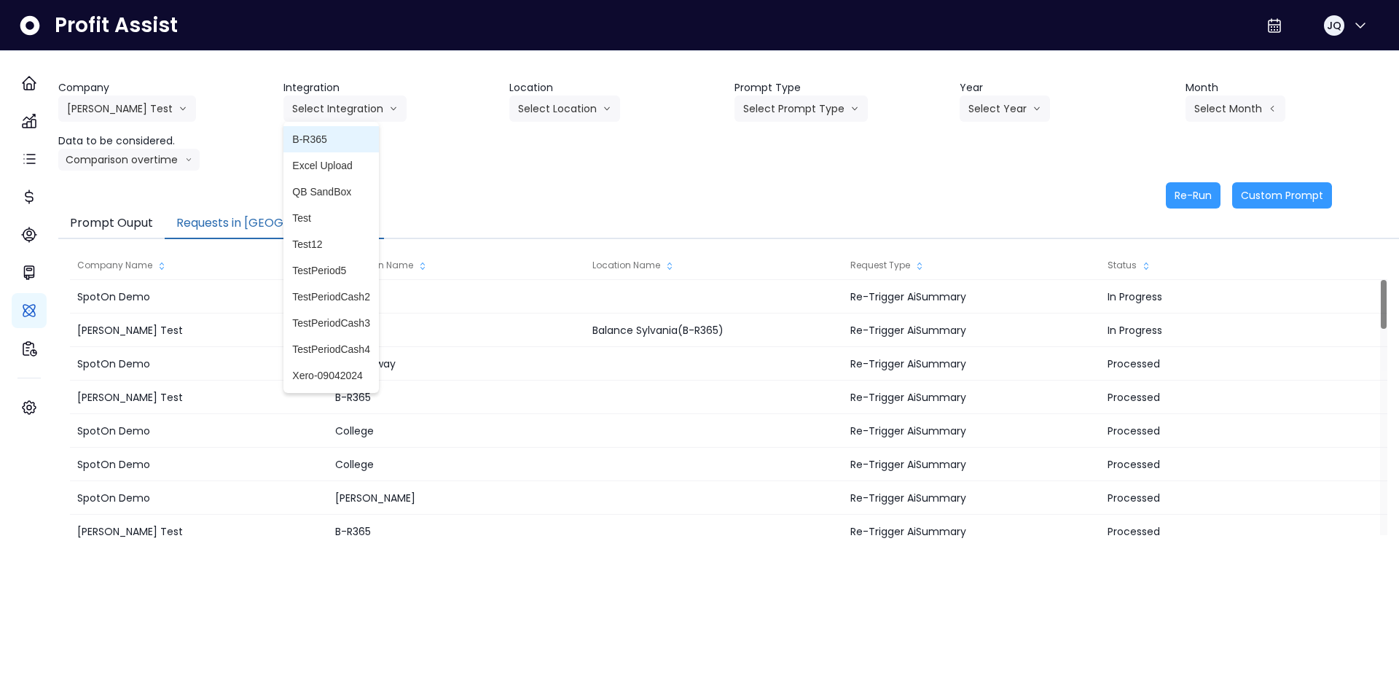
click at [356, 141] on span "B-R365" at bounding box center [331, 139] width 78 height 15
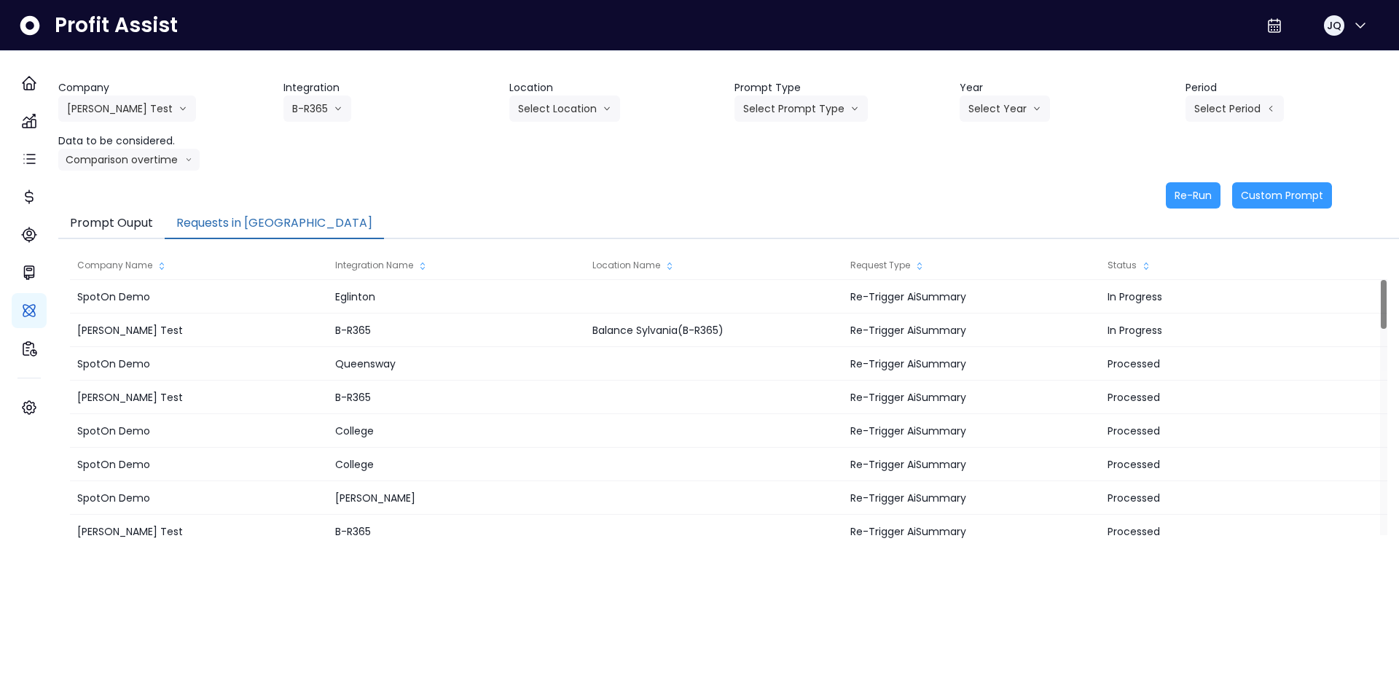
click at [588, 89] on header "Location" at bounding box center [616, 87] width 214 height 15
click at [584, 98] on button "Select Location" at bounding box center [564, 108] width 111 height 26
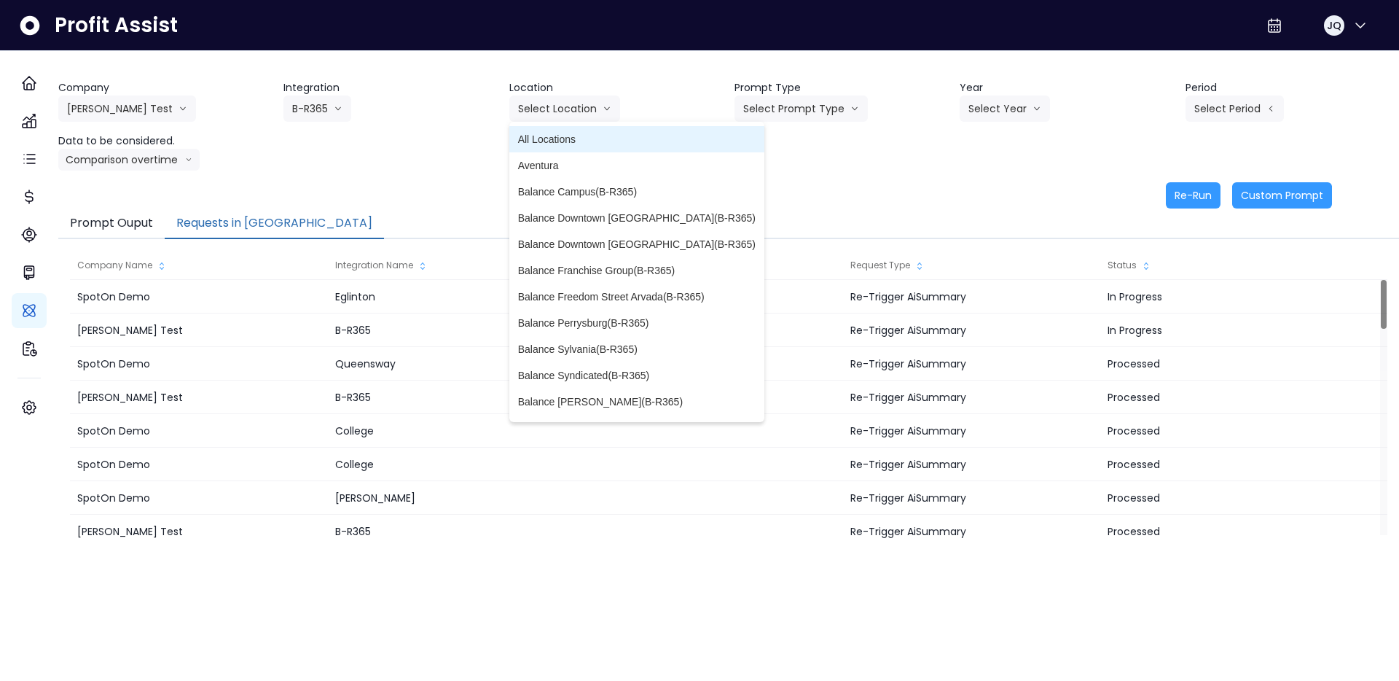
click at [651, 136] on span "All Locations" at bounding box center [637, 139] width 238 height 15
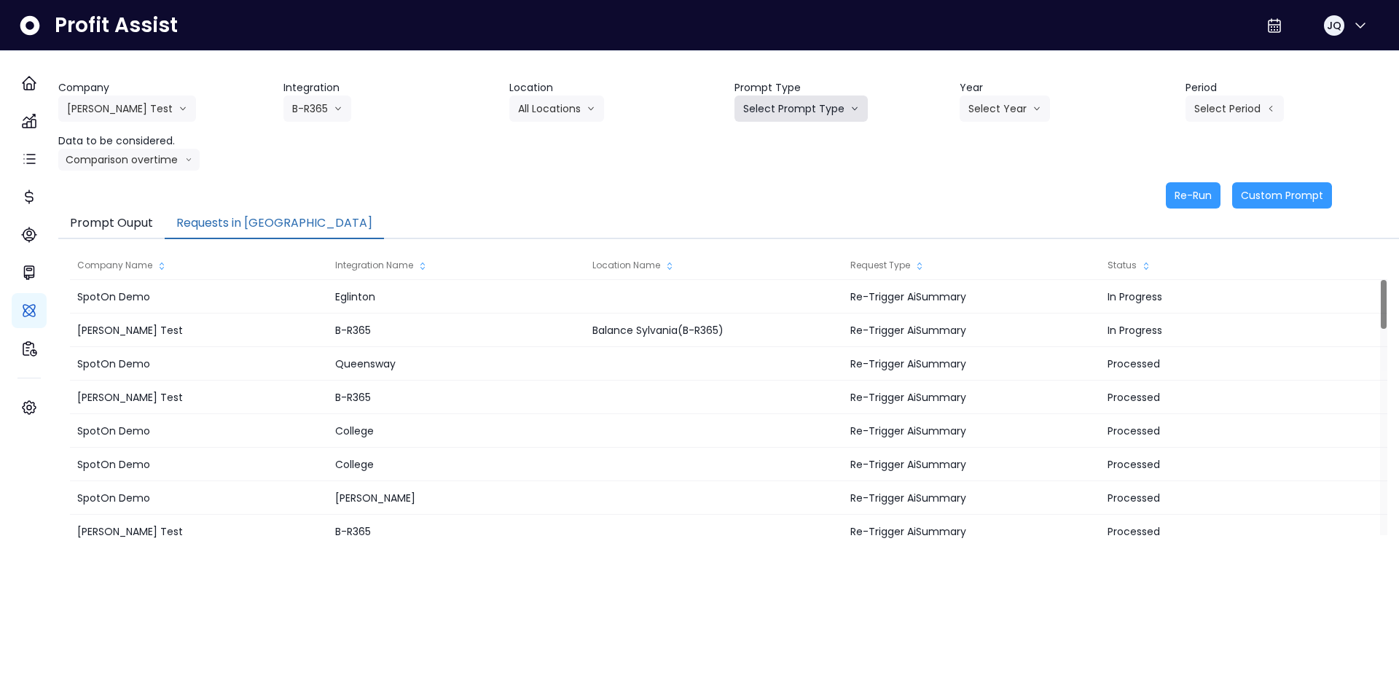
click at [816, 101] on button "Select Prompt Type" at bounding box center [801, 108] width 133 height 26
click at [820, 159] on span "Error Task" at bounding box center [784, 165] width 82 height 15
click at [979, 128] on div "Company Hardik Test Hardik Test koras Bakery SpotOn Demo TestLOCATION Integrati…" at bounding box center [728, 125] width 1341 height 90
click at [807, 114] on button "Error Task" at bounding box center [775, 108] width 81 height 26
click at [778, 135] on span "Monthly Summary" at bounding box center [784, 139] width 82 height 15
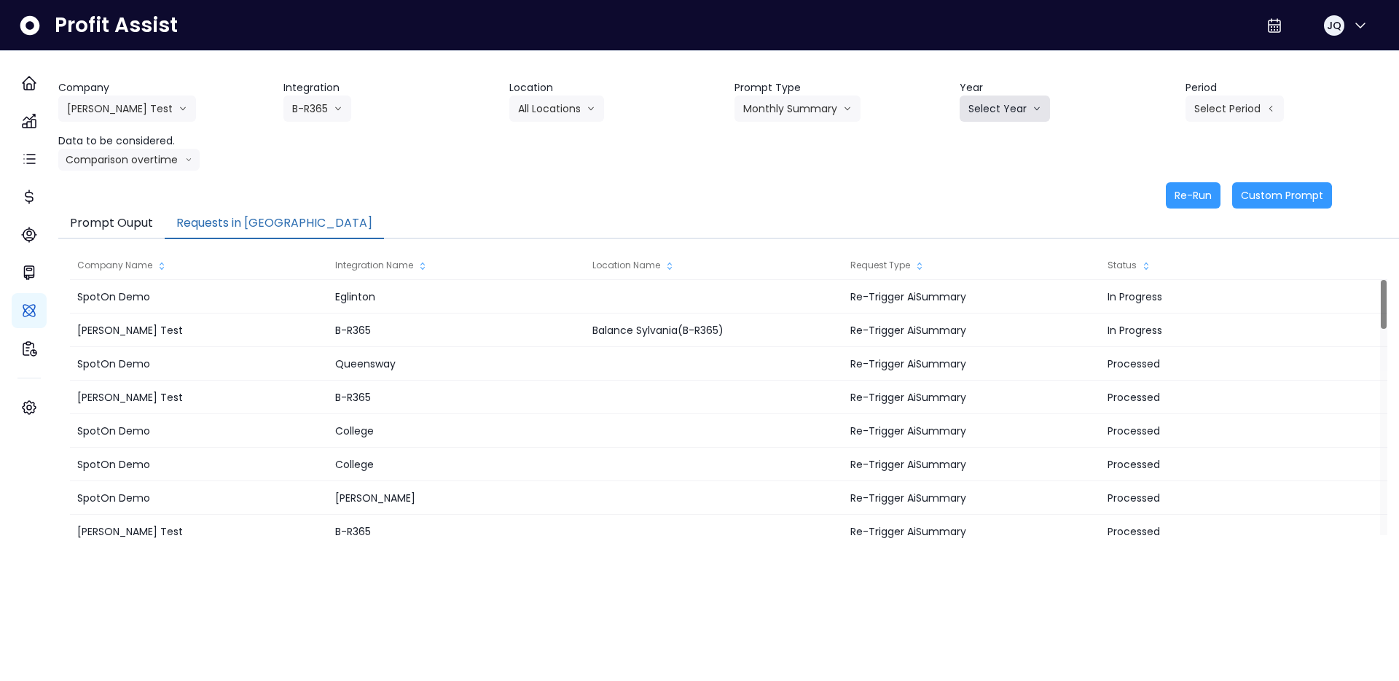
click at [995, 119] on button "Select Year" at bounding box center [1005, 108] width 90 height 26
click at [995, 186] on li "2025" at bounding box center [980, 192] width 40 height 26
click at [1230, 124] on div "Company Hardik Test Hardik Test koras Bakery SpotOn Demo TestLOCATION Integrati…" at bounding box center [728, 125] width 1341 height 90
click at [1237, 114] on button "Select Period" at bounding box center [1235, 108] width 98 height 26
click at [1166, 176] on li "P3" at bounding box center [1168, 165] width 36 height 26
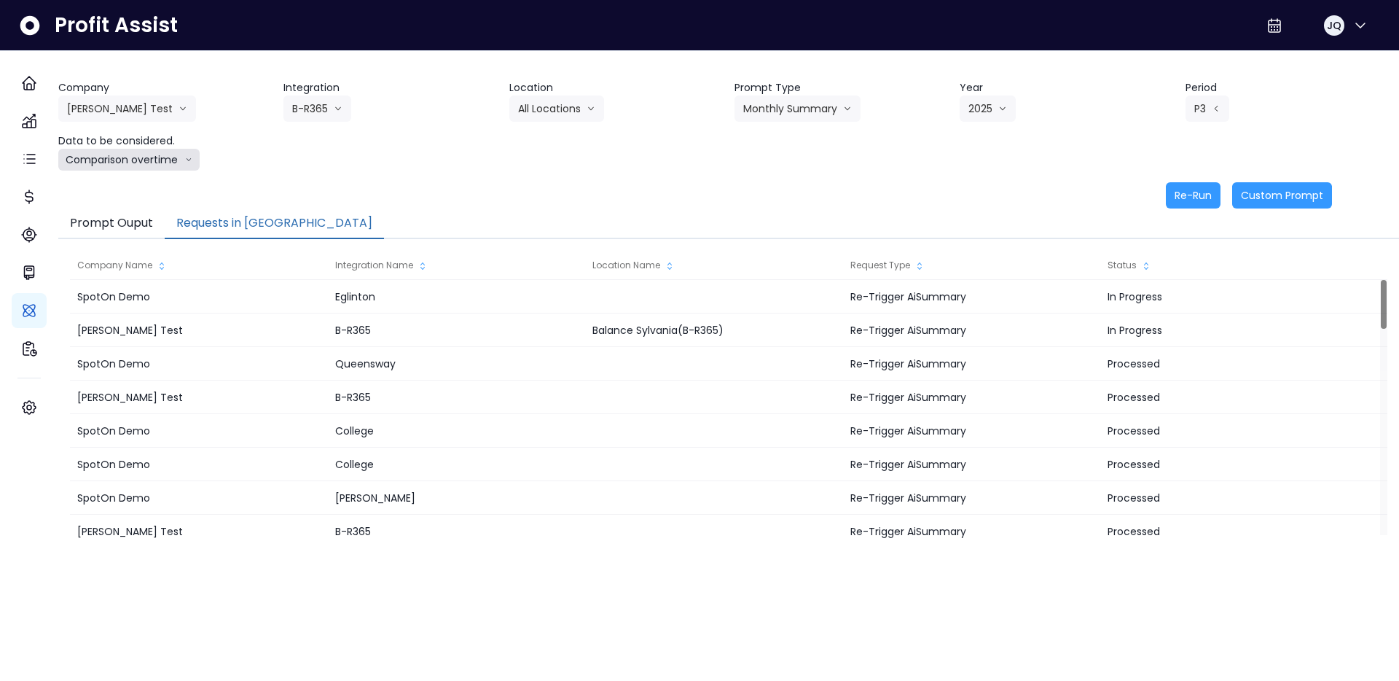
click at [179, 160] on button "Comparison overtime" at bounding box center [128, 160] width 141 height 22
click at [474, 179] on div "Company Hardik Test Hardik Test koras Bakery SpotOn Demo TestLOCATION Integrati…" at bounding box center [728, 144] width 1341 height 128
click at [1177, 198] on button "Re-Run" at bounding box center [1193, 195] width 55 height 26
click at [963, 192] on div "Re-Run Custom Prompt" at bounding box center [695, 195] width 1274 height 26
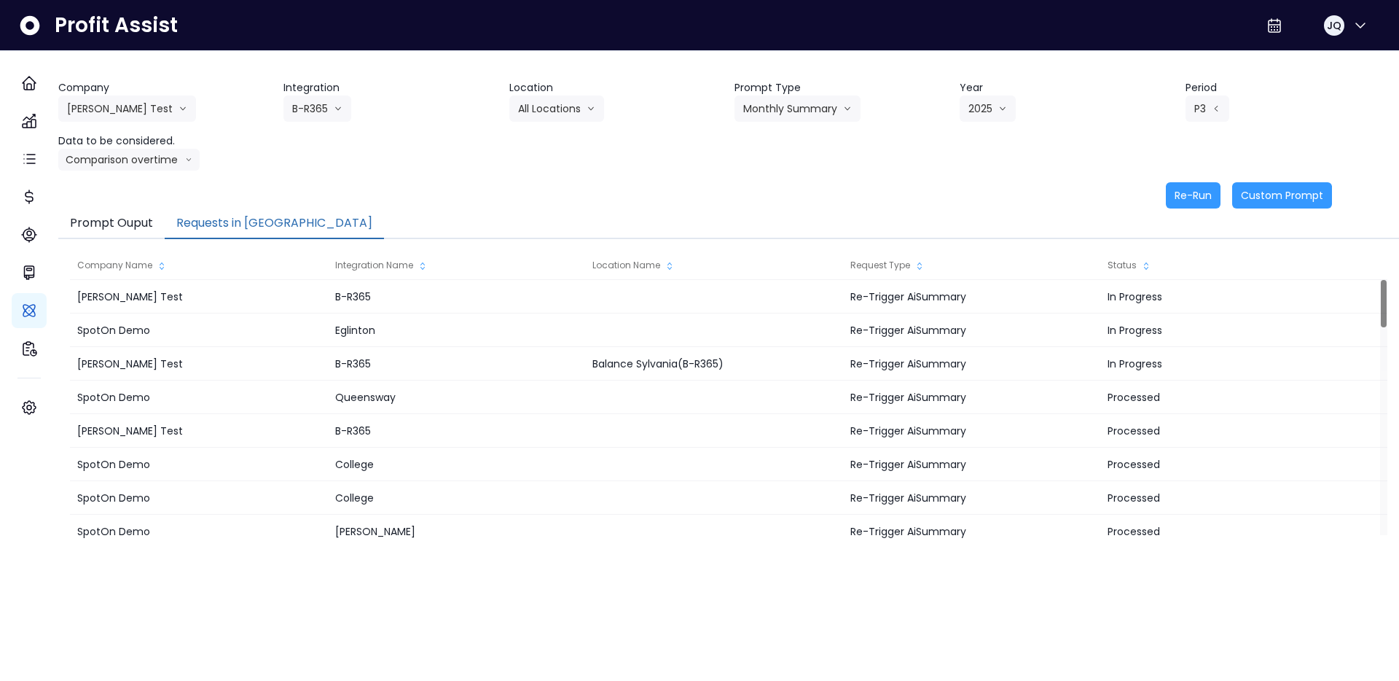
click at [963, 192] on div "Re-Run Custom Prompt" at bounding box center [695, 195] width 1274 height 26
